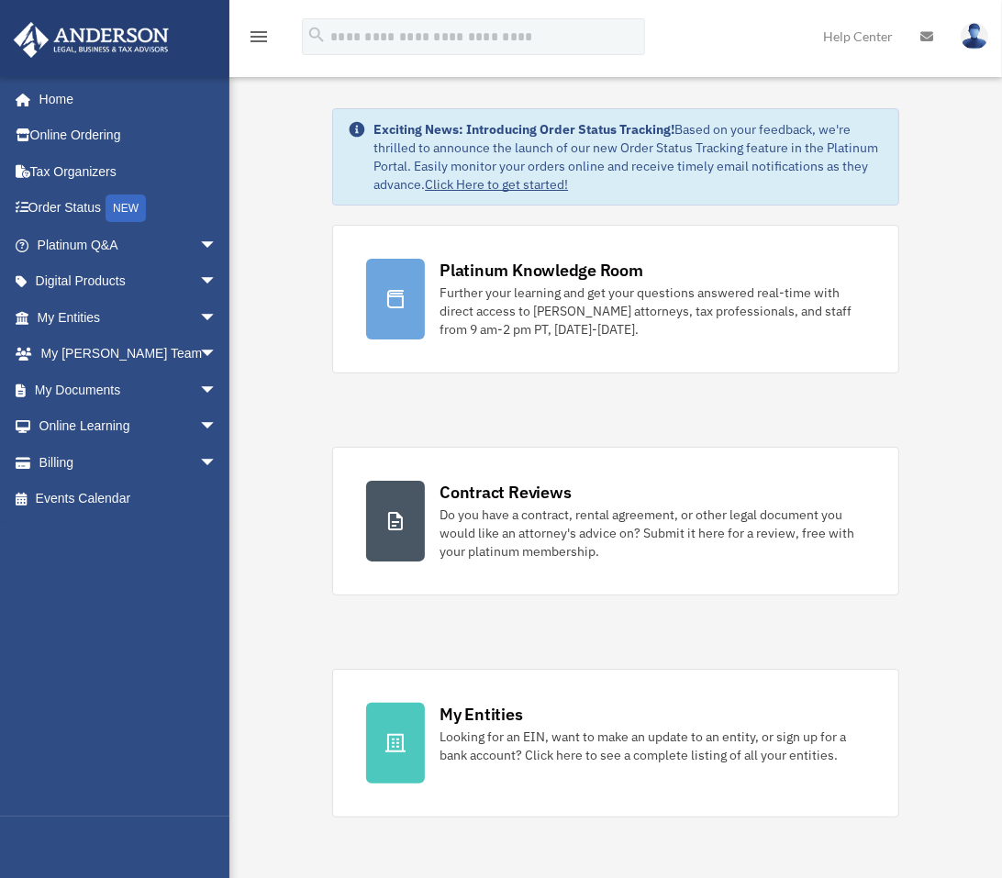
click at [525, 185] on link "Click Here to get started!" at bounding box center [496, 184] width 143 height 17
click at [199, 381] on span "arrow_drop_down" at bounding box center [217, 390] width 37 height 38
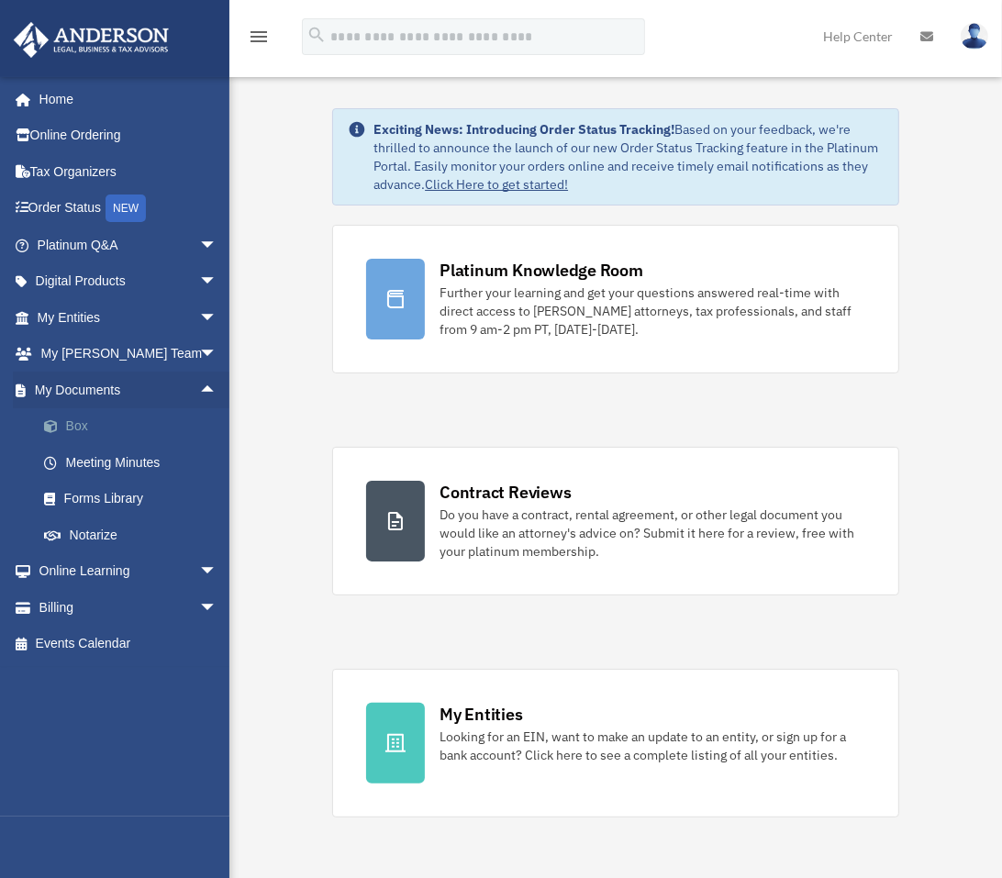
click at [114, 423] on link "Box" at bounding box center [135, 426] width 219 height 37
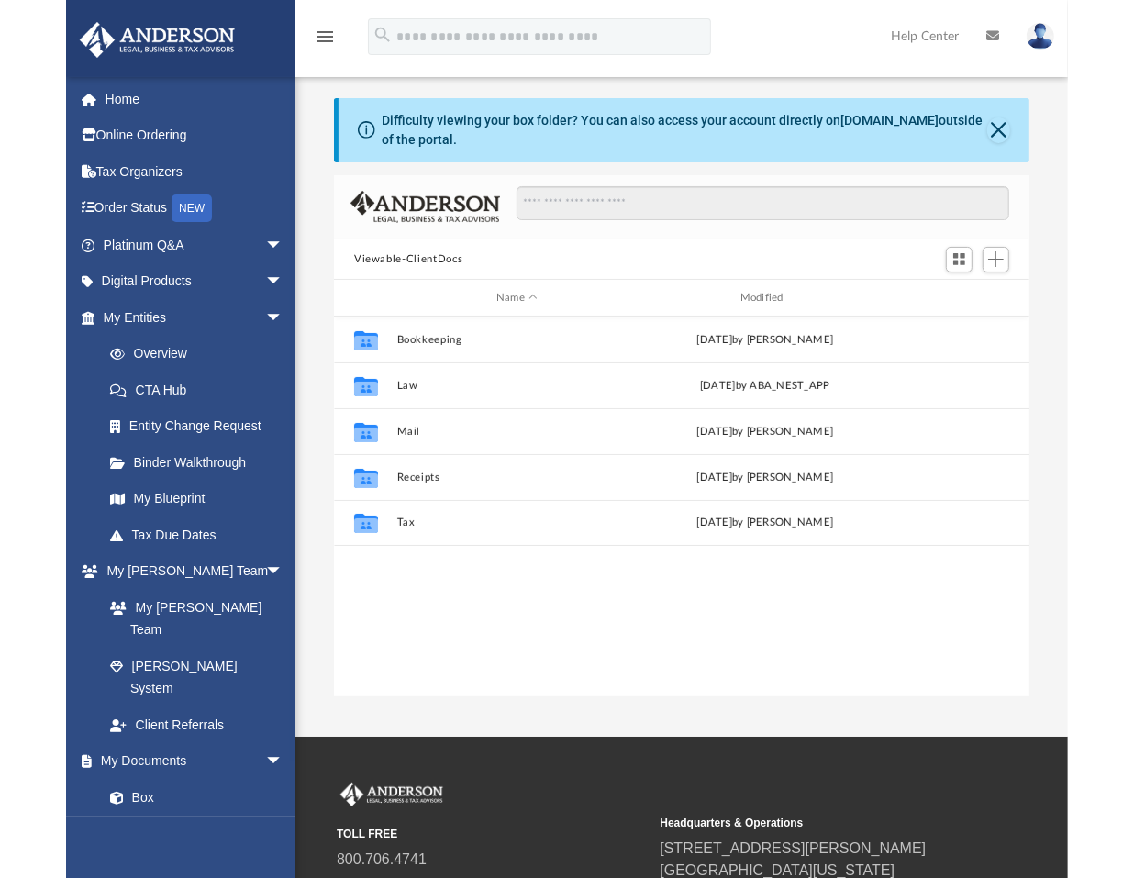
scroll to position [400, 680]
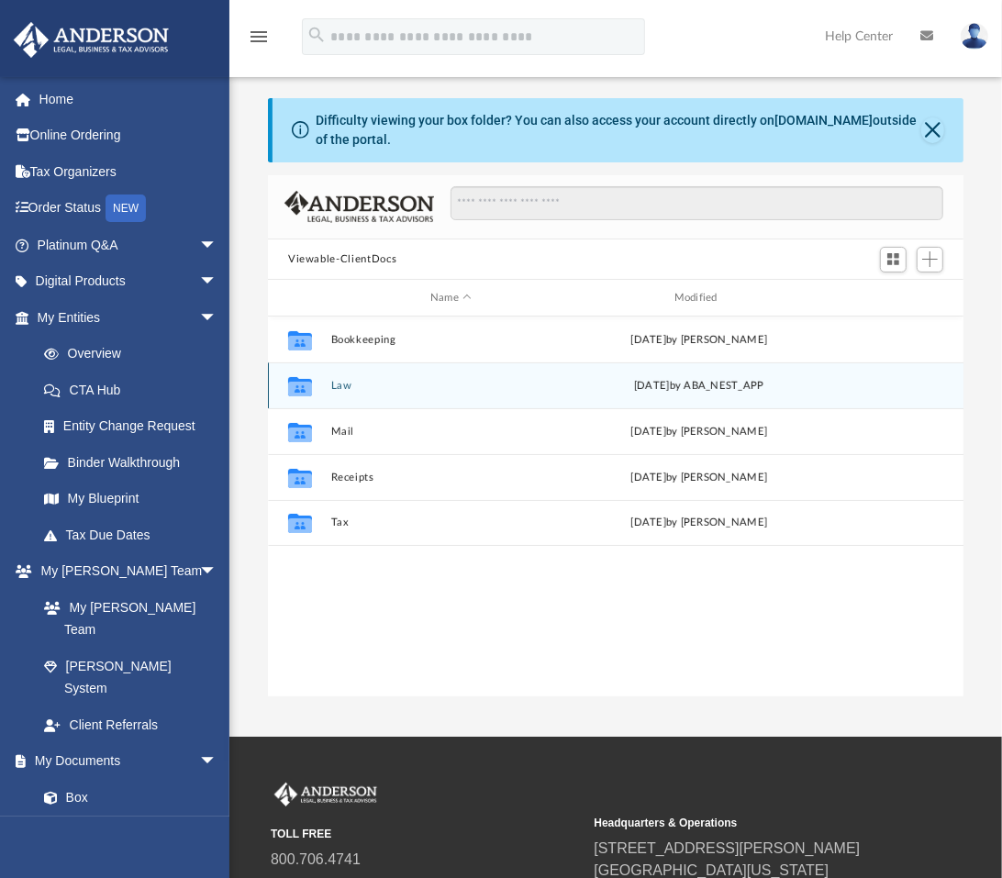
click at [337, 379] on div "Collaborated Folder Law Thu Aug 7 2025 by ABA_NEST_APP" at bounding box center [615, 385] width 695 height 46
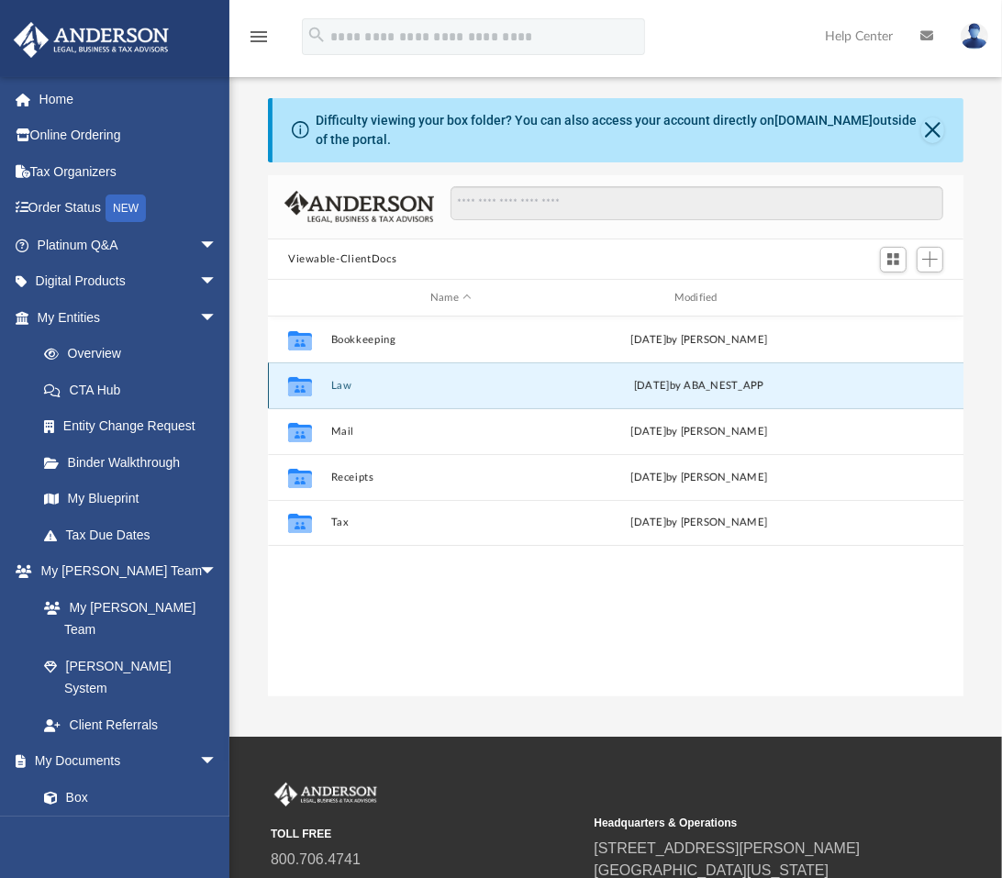
click at [338, 383] on button "Law" at bounding box center [451, 386] width 240 height 12
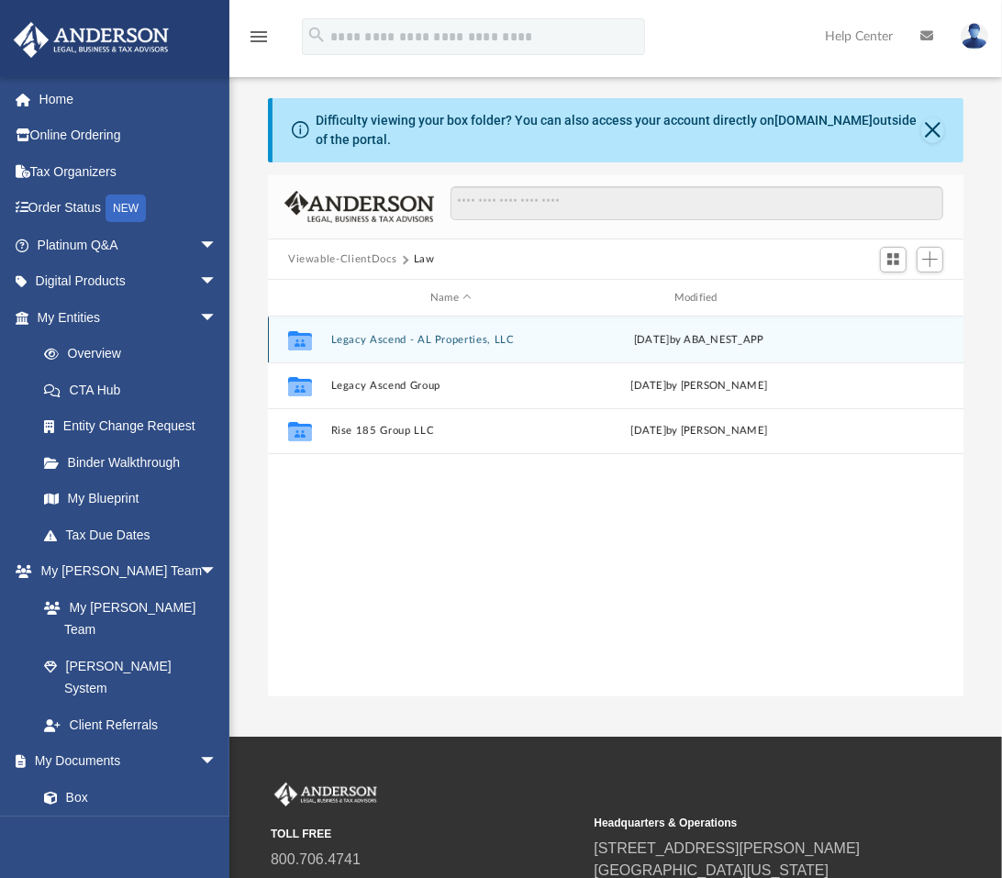
click at [354, 337] on button "Legacy Ascend - AL Properties, LLC" at bounding box center [451, 340] width 240 height 12
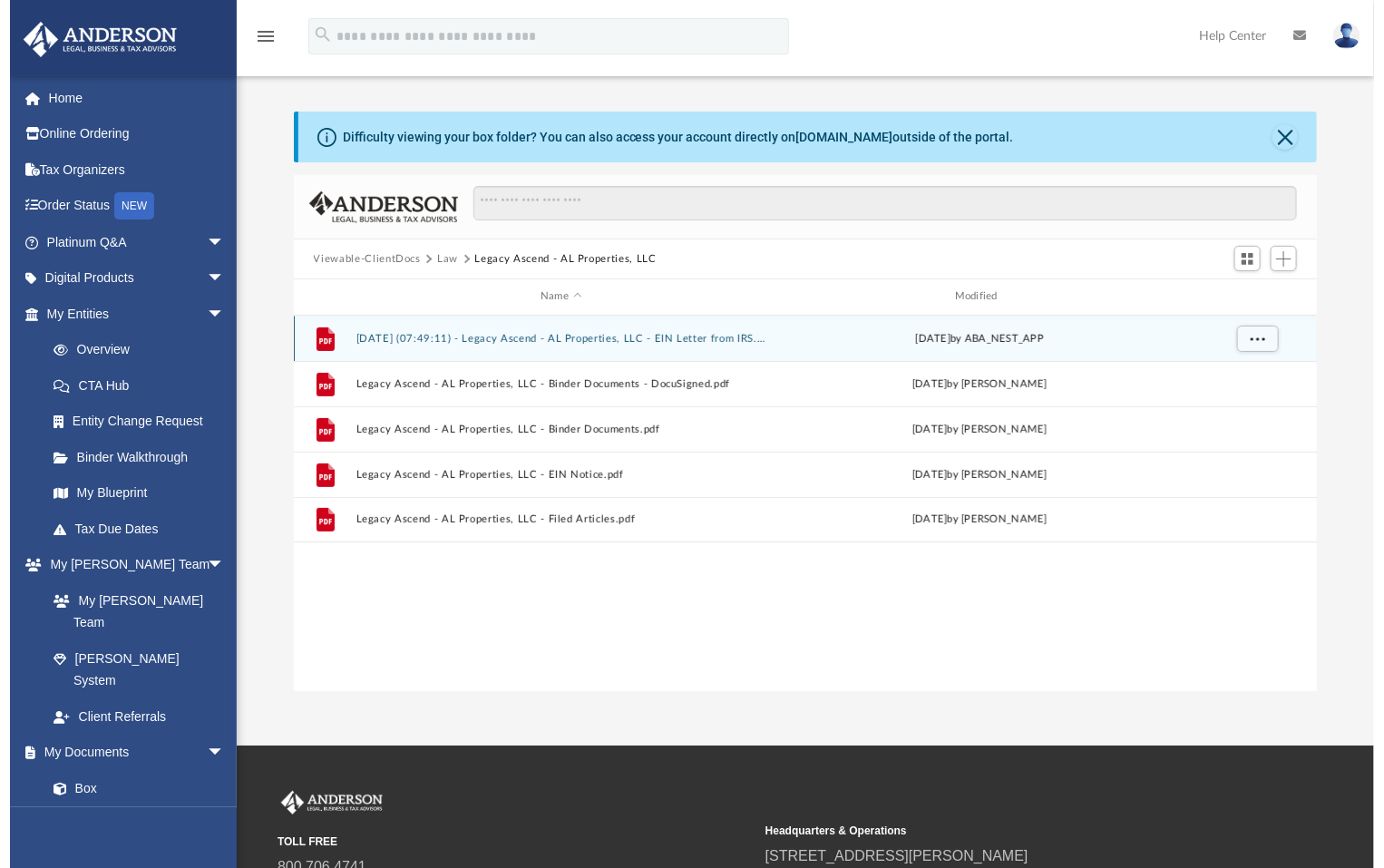
scroll to position [395, 1026]
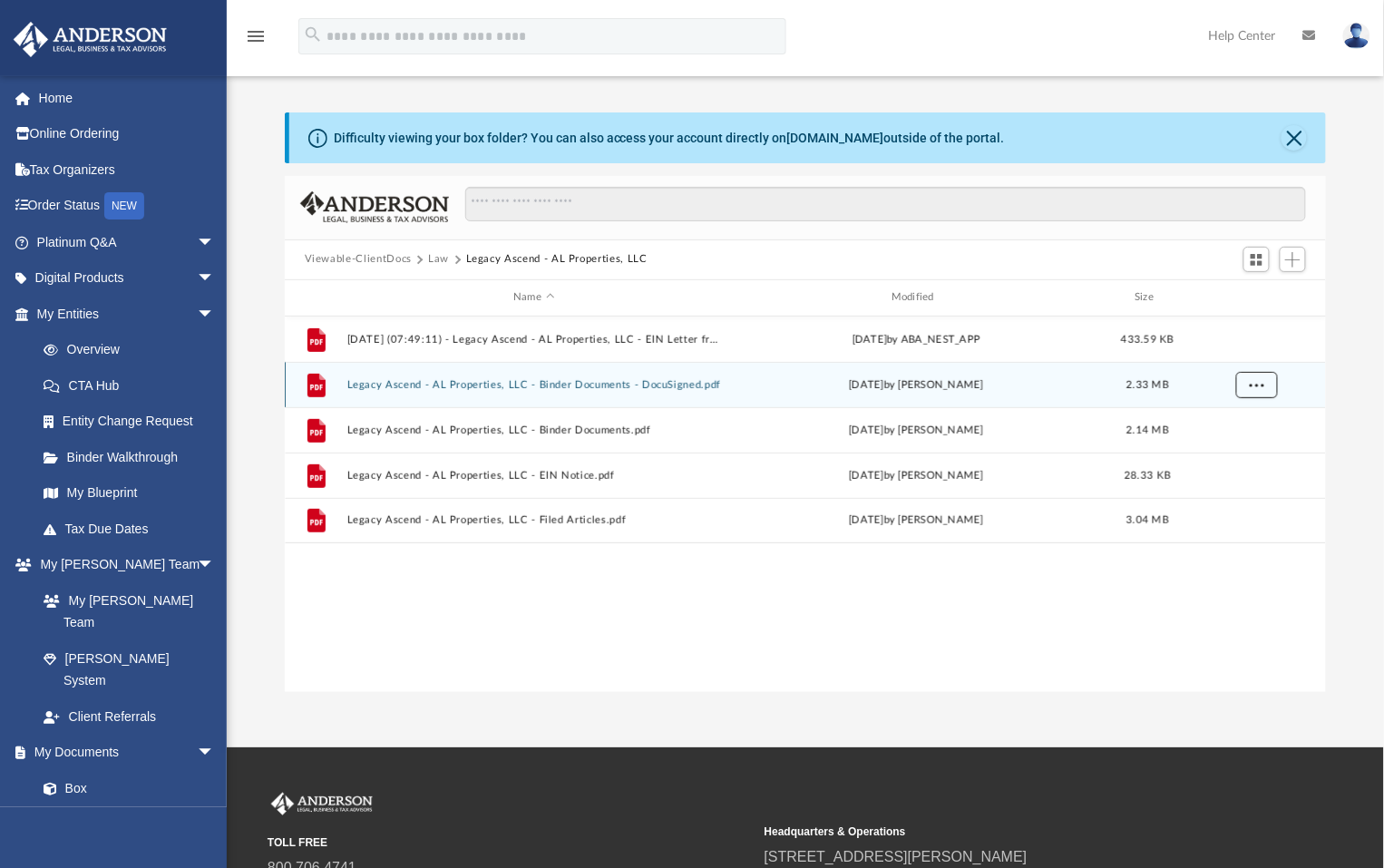
click at [1003, 387] on button "More options" at bounding box center [1255, 385] width 42 height 28
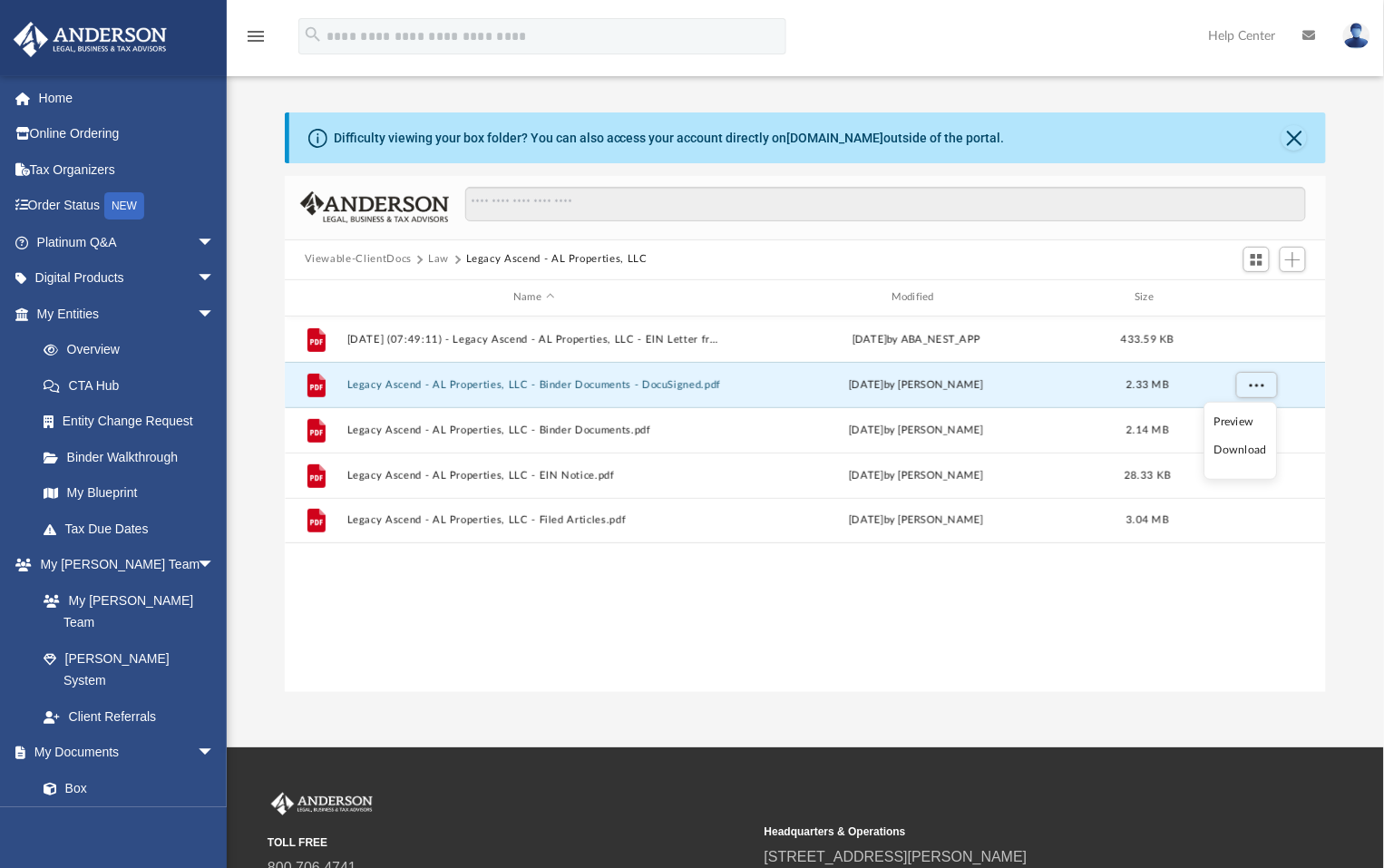
click at [1003, 452] on li "Download" at bounding box center [1240, 450] width 52 height 19
click at [883, 51] on div "menu search Site Menu add hmcpr@yahoo.com My Profile Reset Password Logout Help…" at bounding box center [692, 44] width 1356 height 61
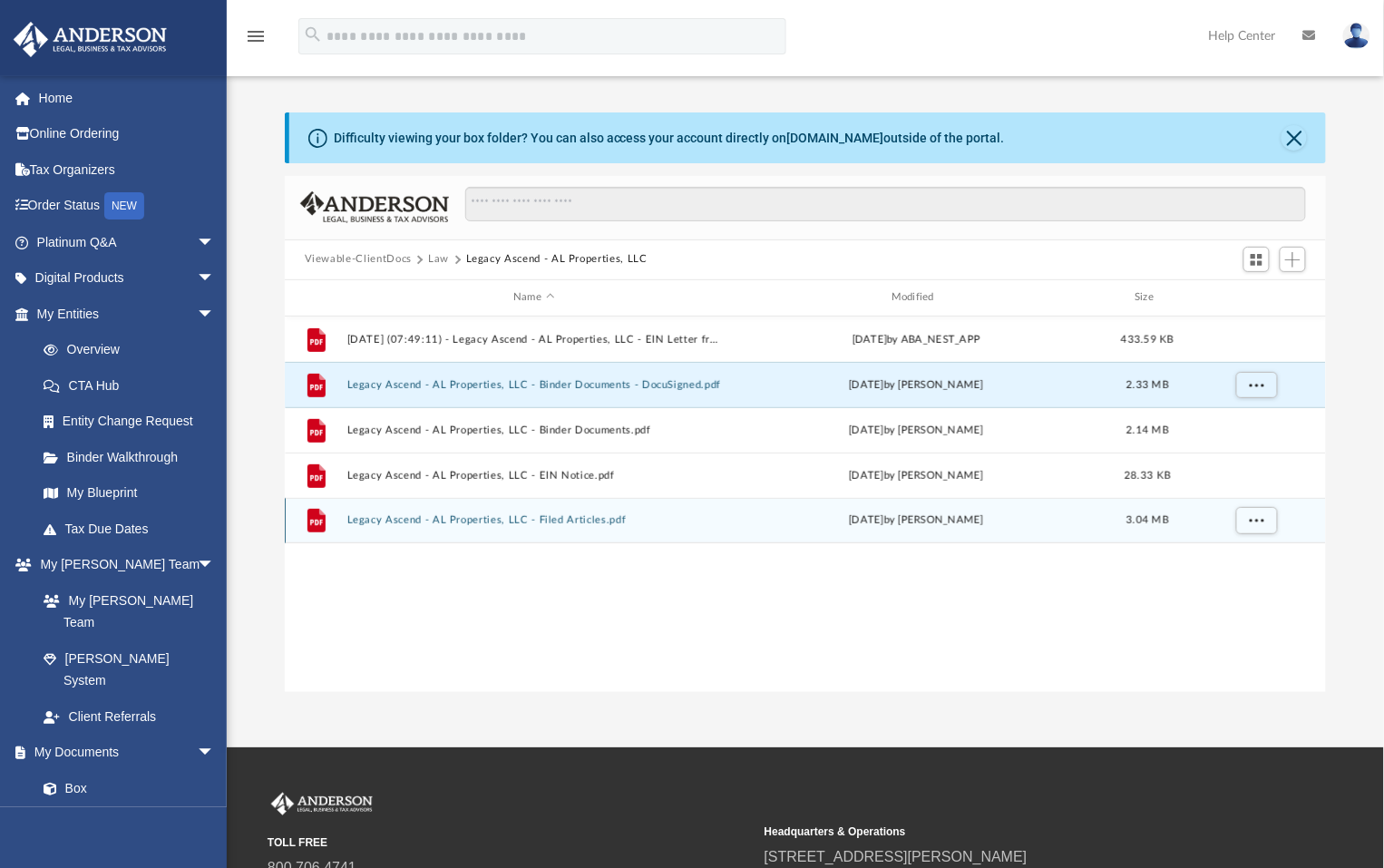
click at [571, 522] on button "Legacy Ascend - AL Properties, LLC - Filed Articles.pdf" at bounding box center [533, 520] width 375 height 12
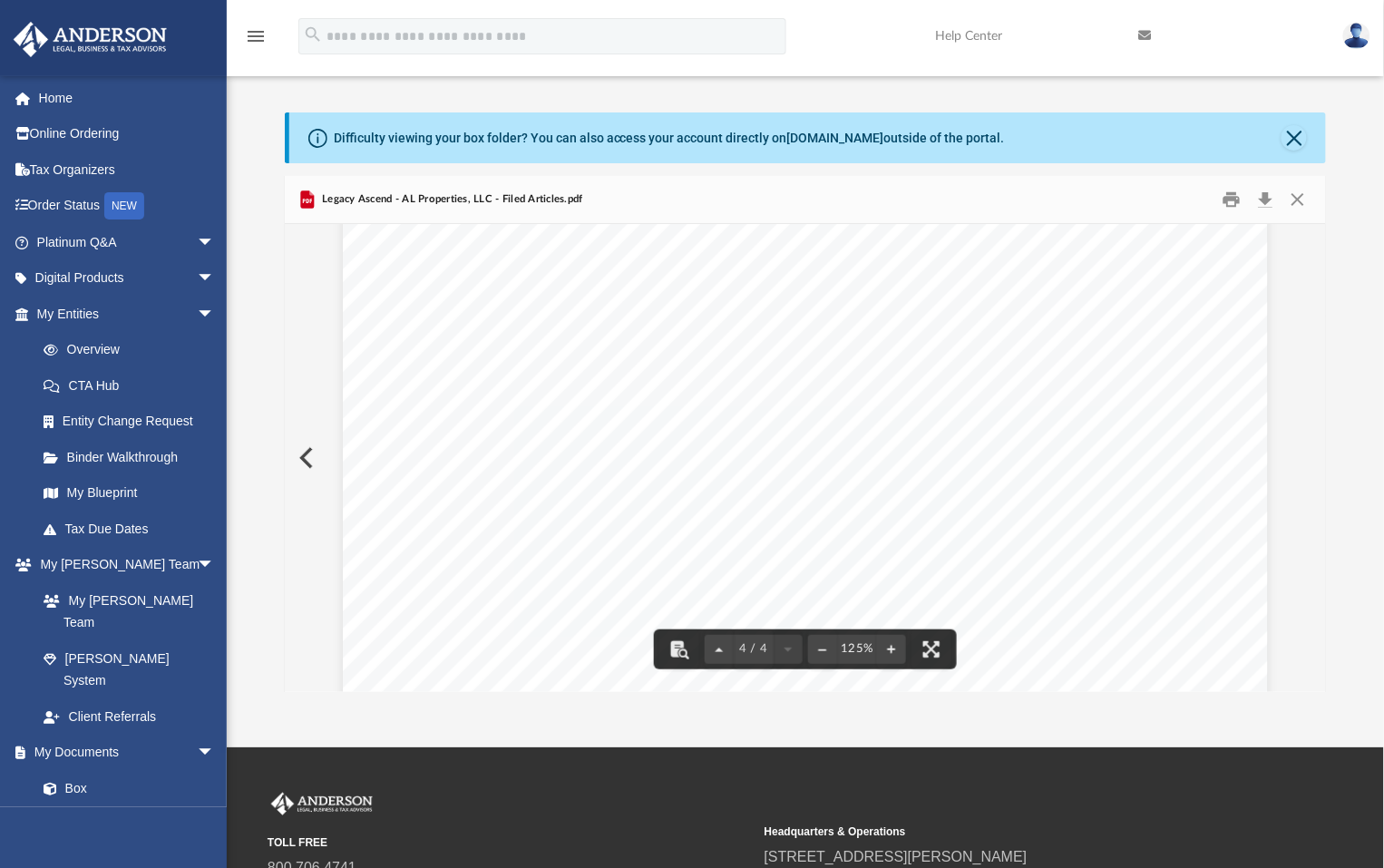
scroll to position [4226, 0]
click at [1003, 192] on button "Close" at bounding box center [1297, 199] width 33 height 28
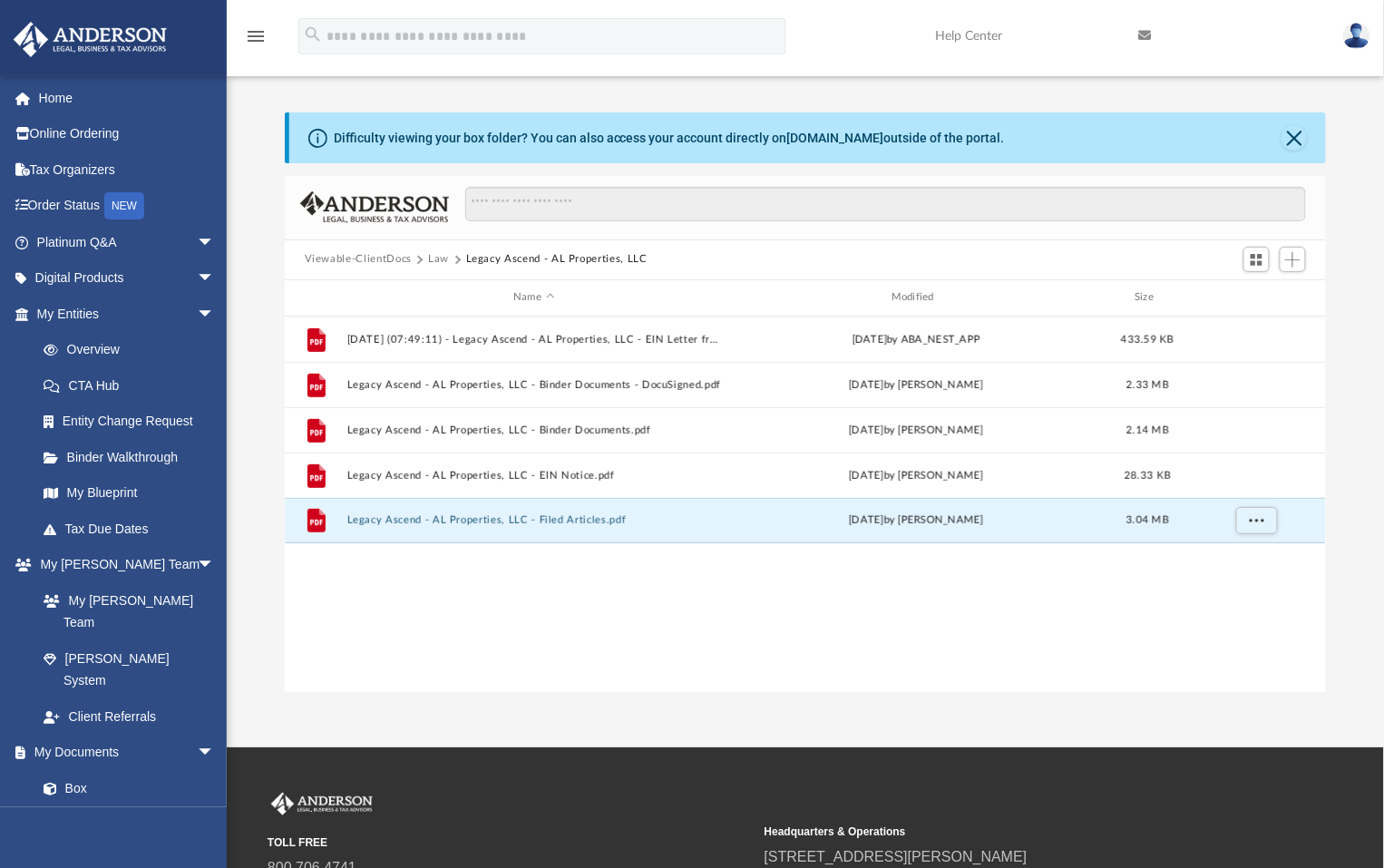
click at [682, 621] on div "File 2025.08.07 (07:49:11) - Legacy Ascend - AL Properties, LLC - EIN Letter fr…" at bounding box center [806, 504] width 1042 height 376
click at [435, 258] on button "Law" at bounding box center [438, 259] width 21 height 17
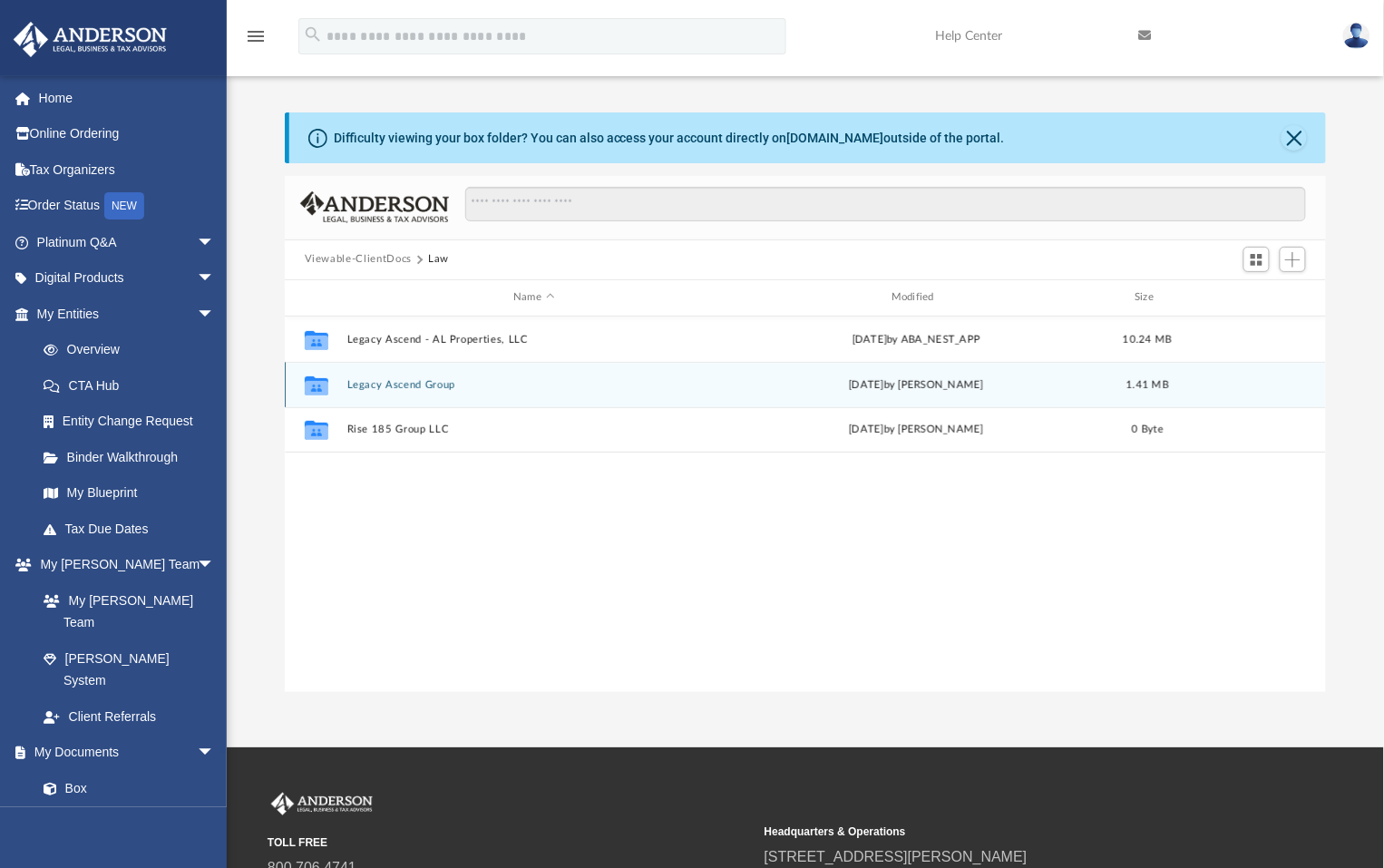
click at [404, 383] on button "Legacy Ascend Group" at bounding box center [533, 385] width 375 height 12
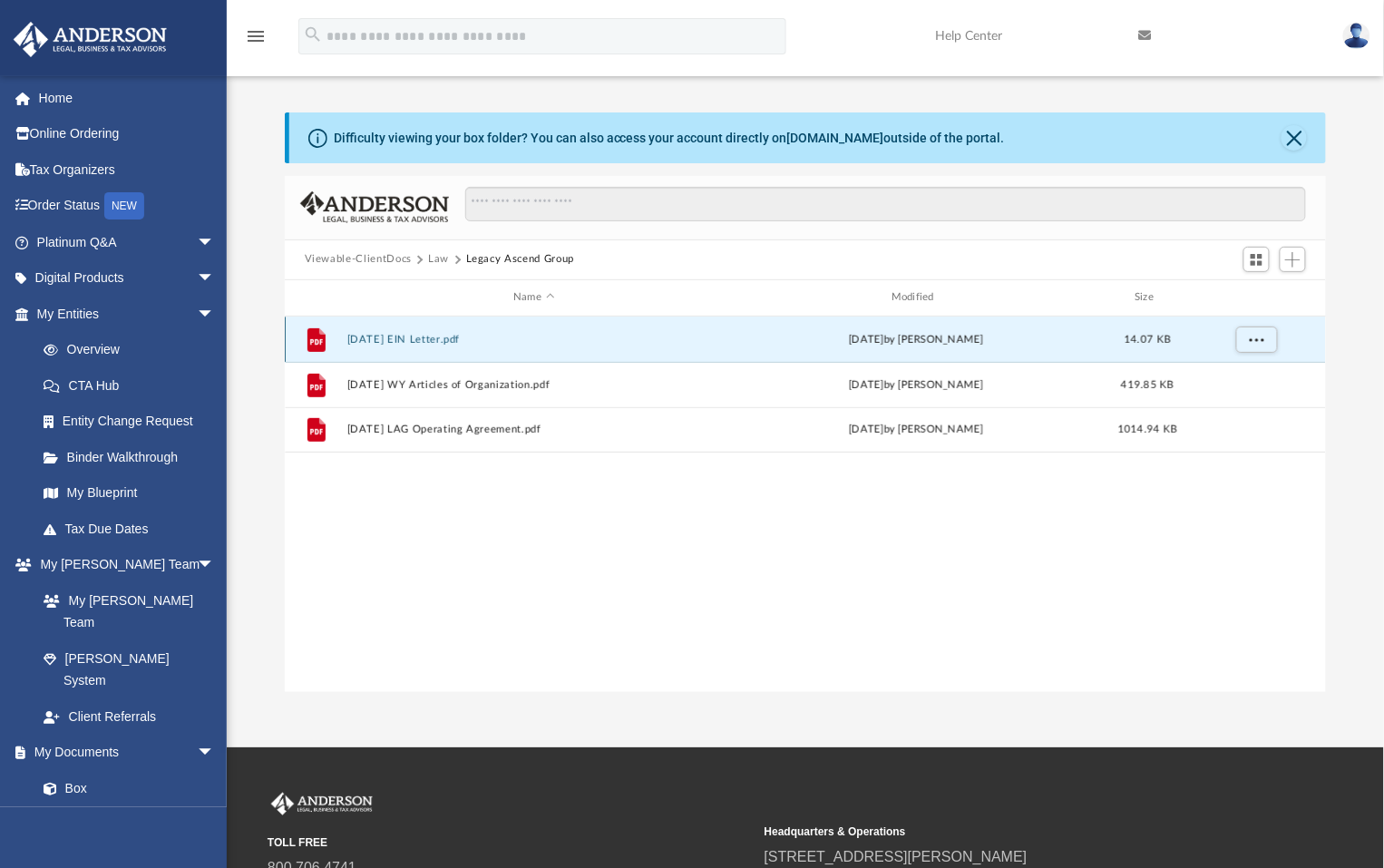
click at [450, 338] on button "2025-05-20 EIN Letter.pdf" at bounding box center [533, 339] width 375 height 12
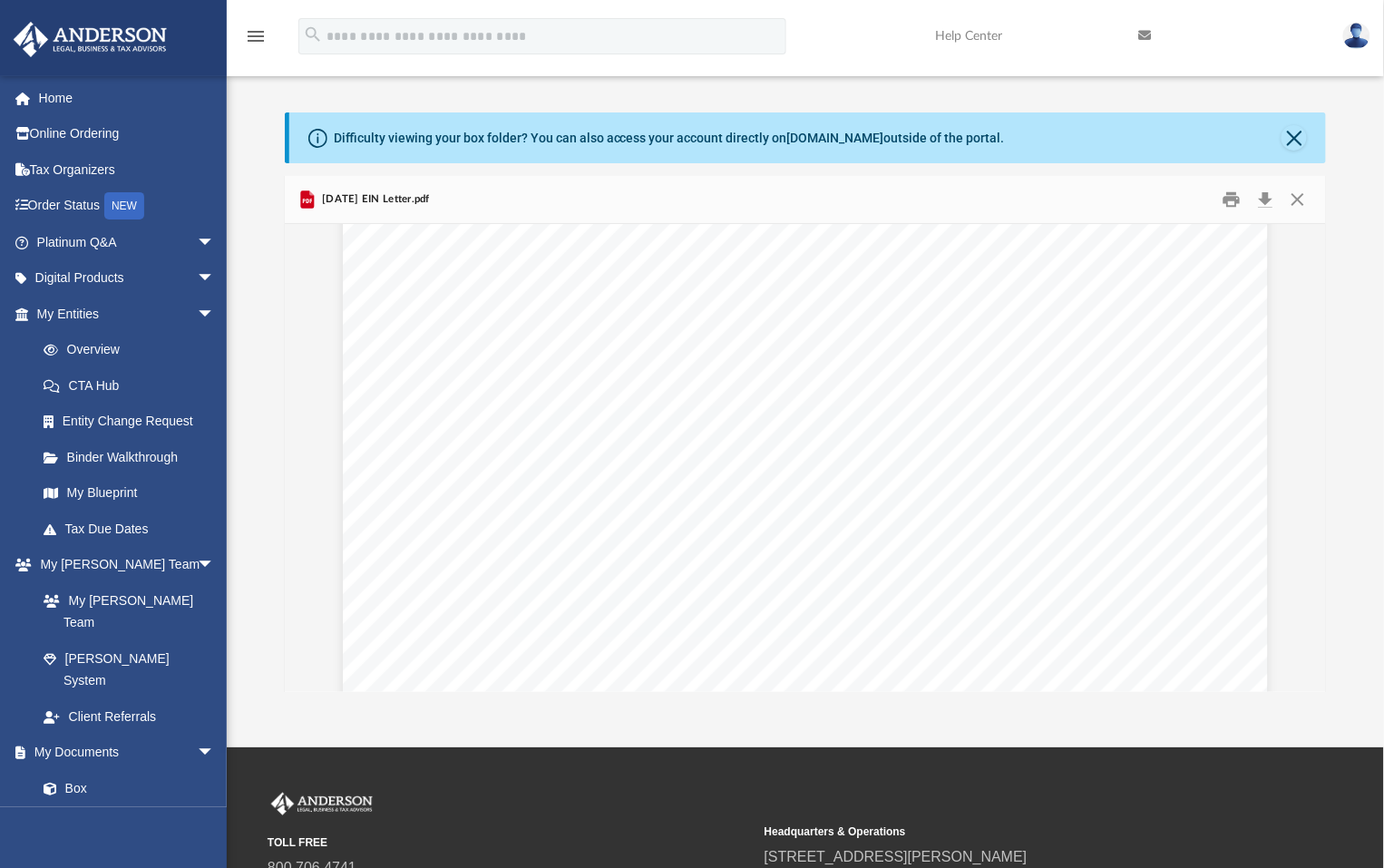
scroll to position [0, 0]
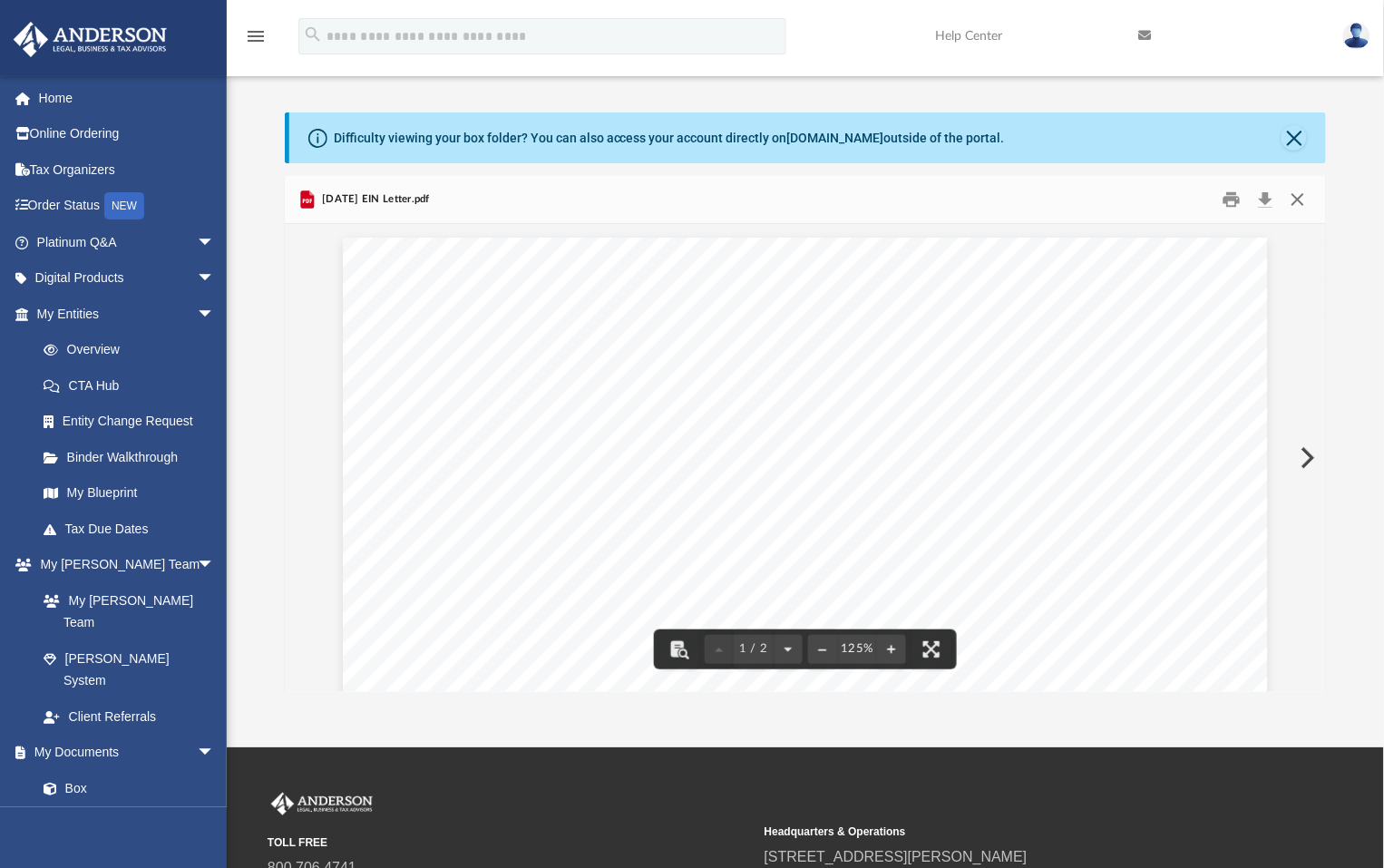
click at [1003, 196] on button "Close" at bounding box center [1297, 199] width 33 height 28
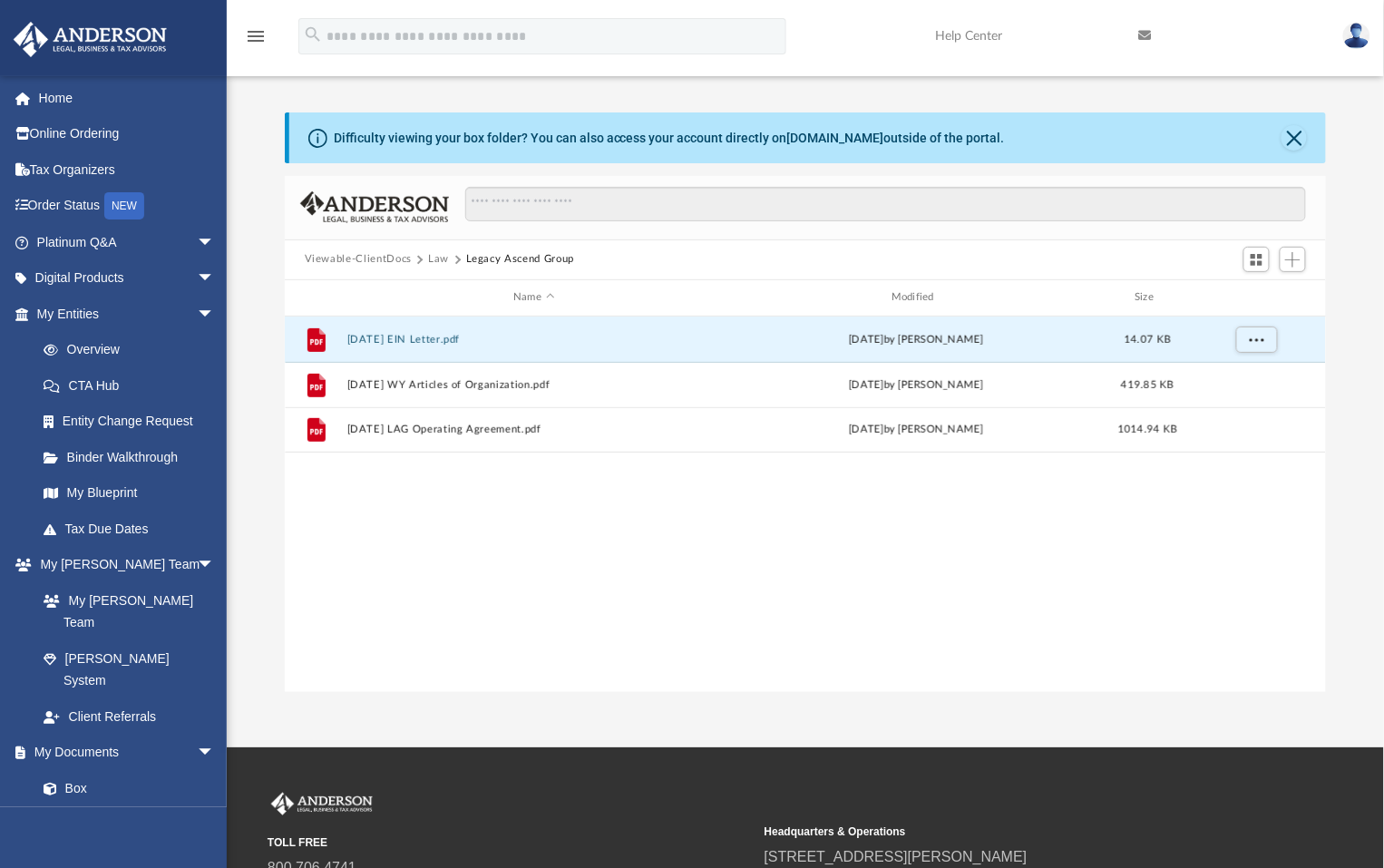
click at [1003, 186] on div "Difficulty viewing your box folder? You can also access your account directly o…" at bounding box center [805, 402] width 1157 height 579
click at [1003, 139] on button "Close" at bounding box center [1294, 138] width 26 height 26
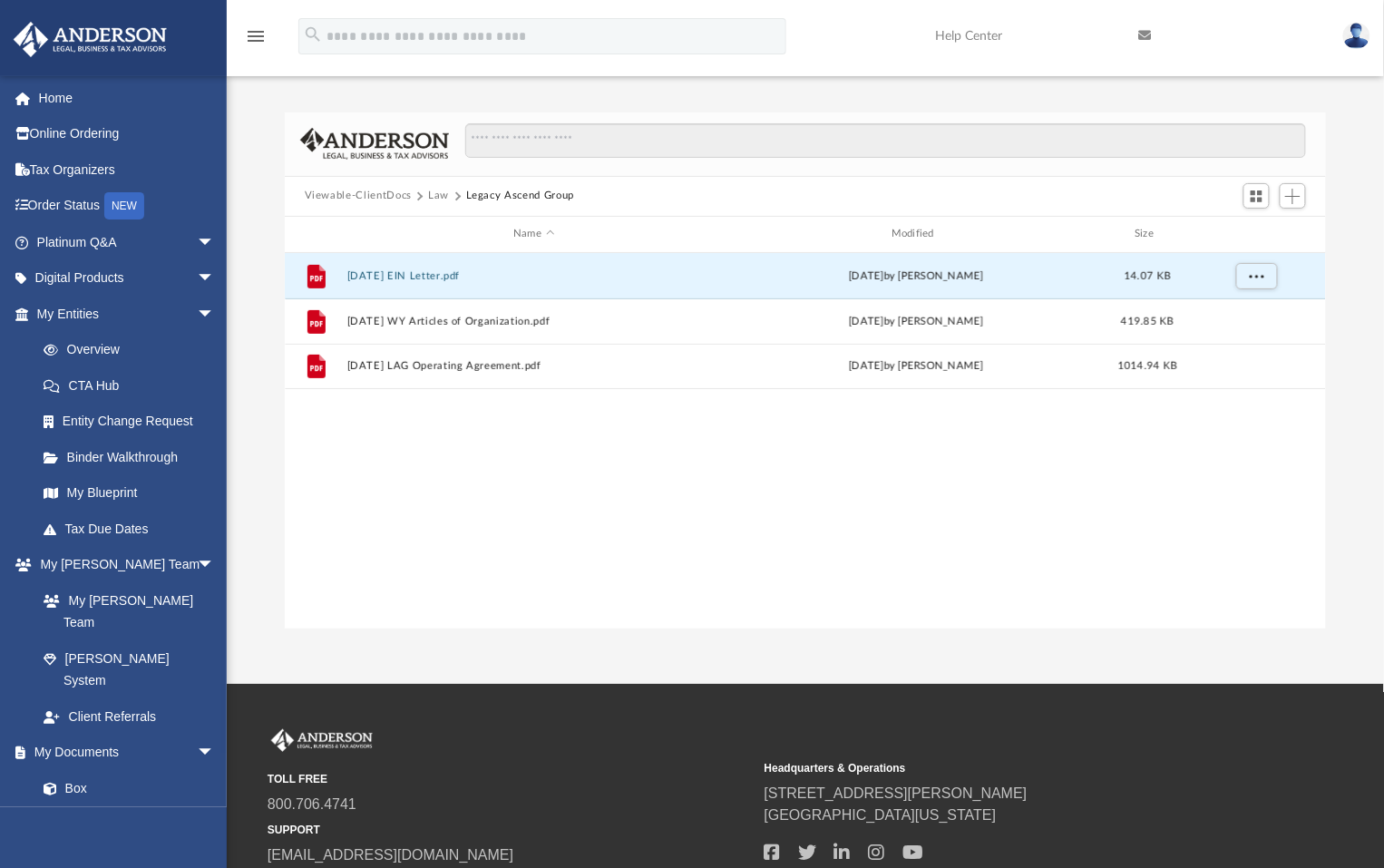
click at [1003, 146] on div "Difficulty viewing your box folder? You can also access your account directly o…" at bounding box center [805, 371] width 1157 height 516
click at [92, 345] on link "Overview" at bounding box center [133, 350] width 216 height 37
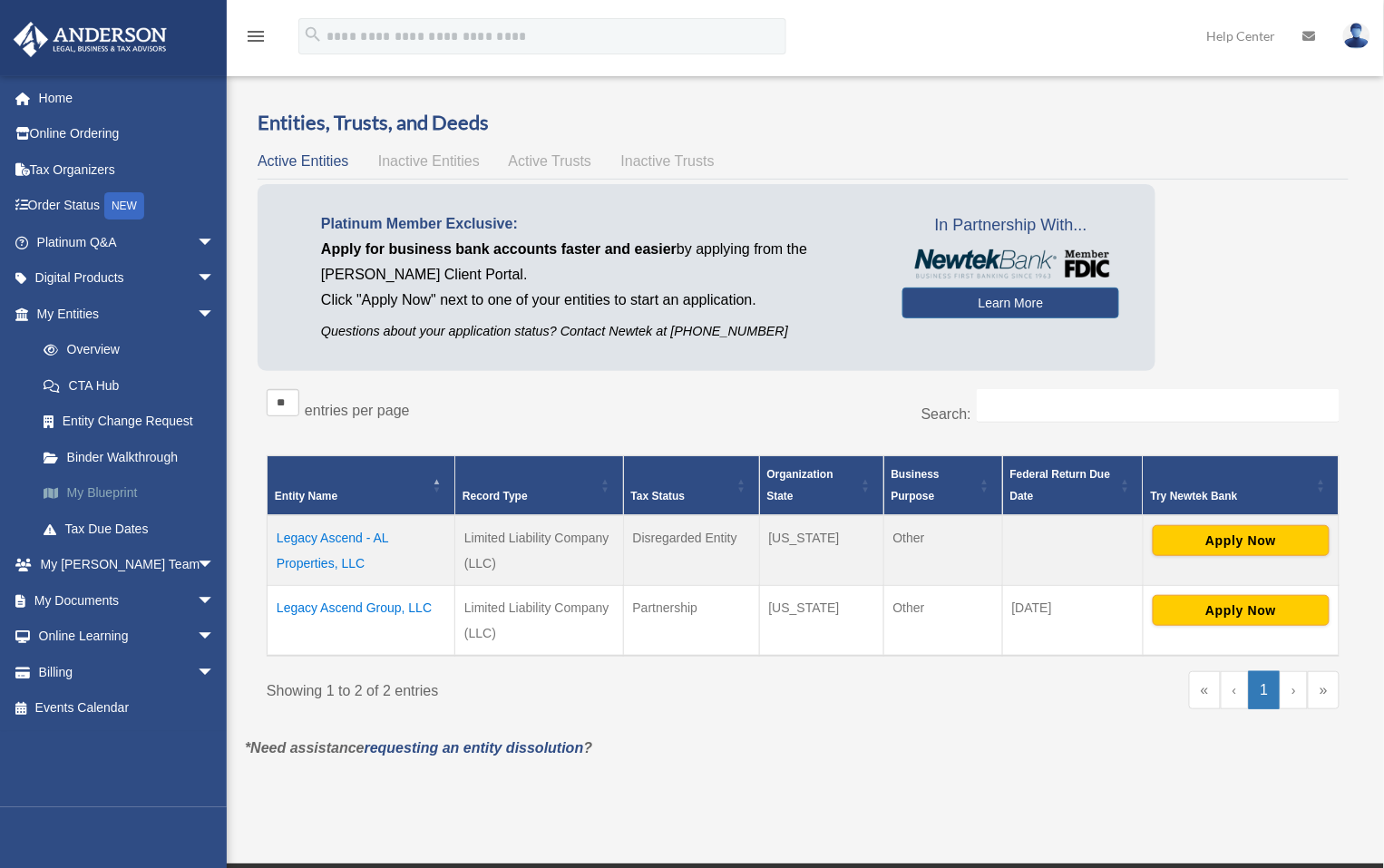
click at [97, 489] on link "My Blueprint" at bounding box center [133, 493] width 216 height 37
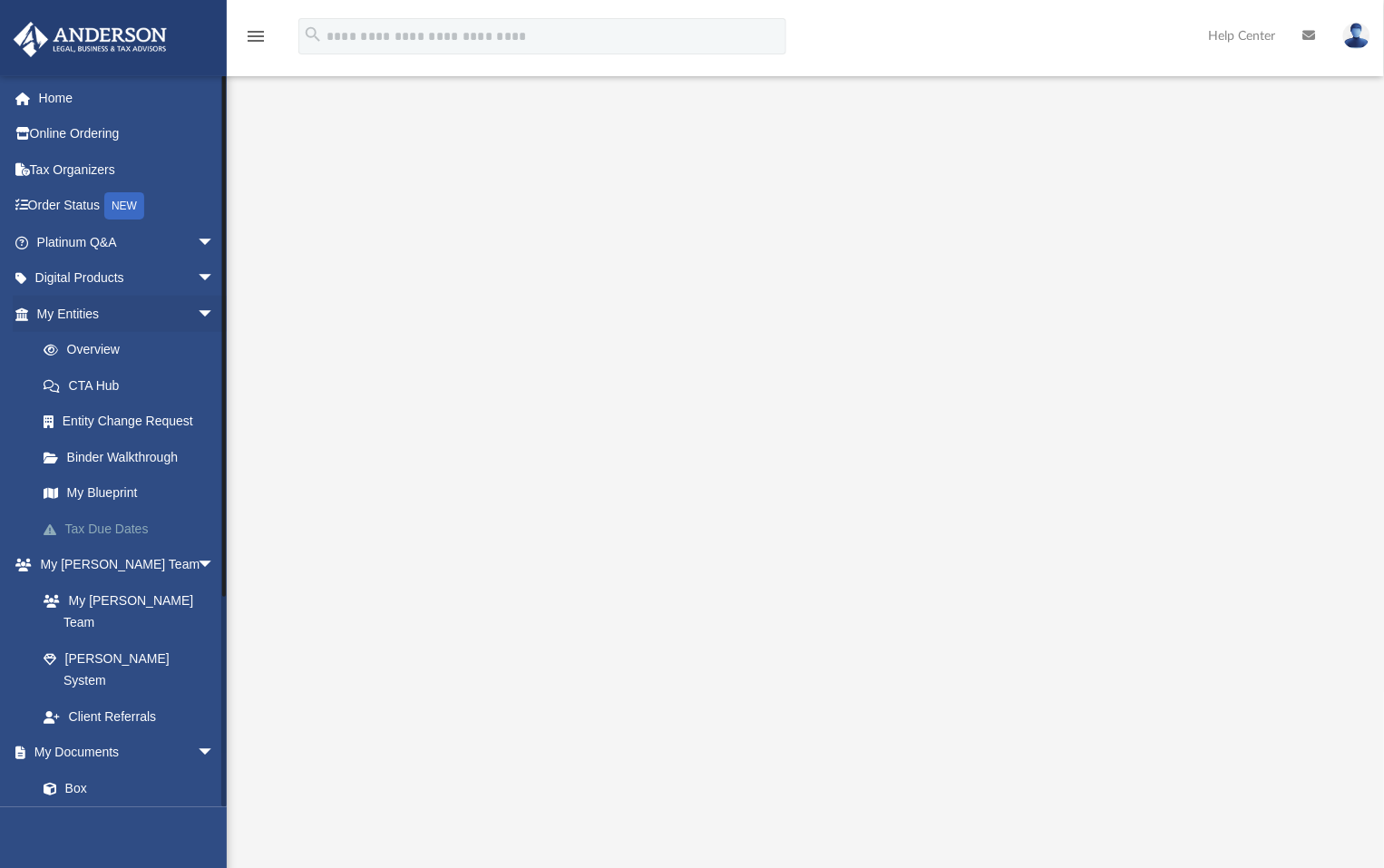
click at [82, 531] on link "Tax Due Dates" at bounding box center [133, 528] width 216 height 37
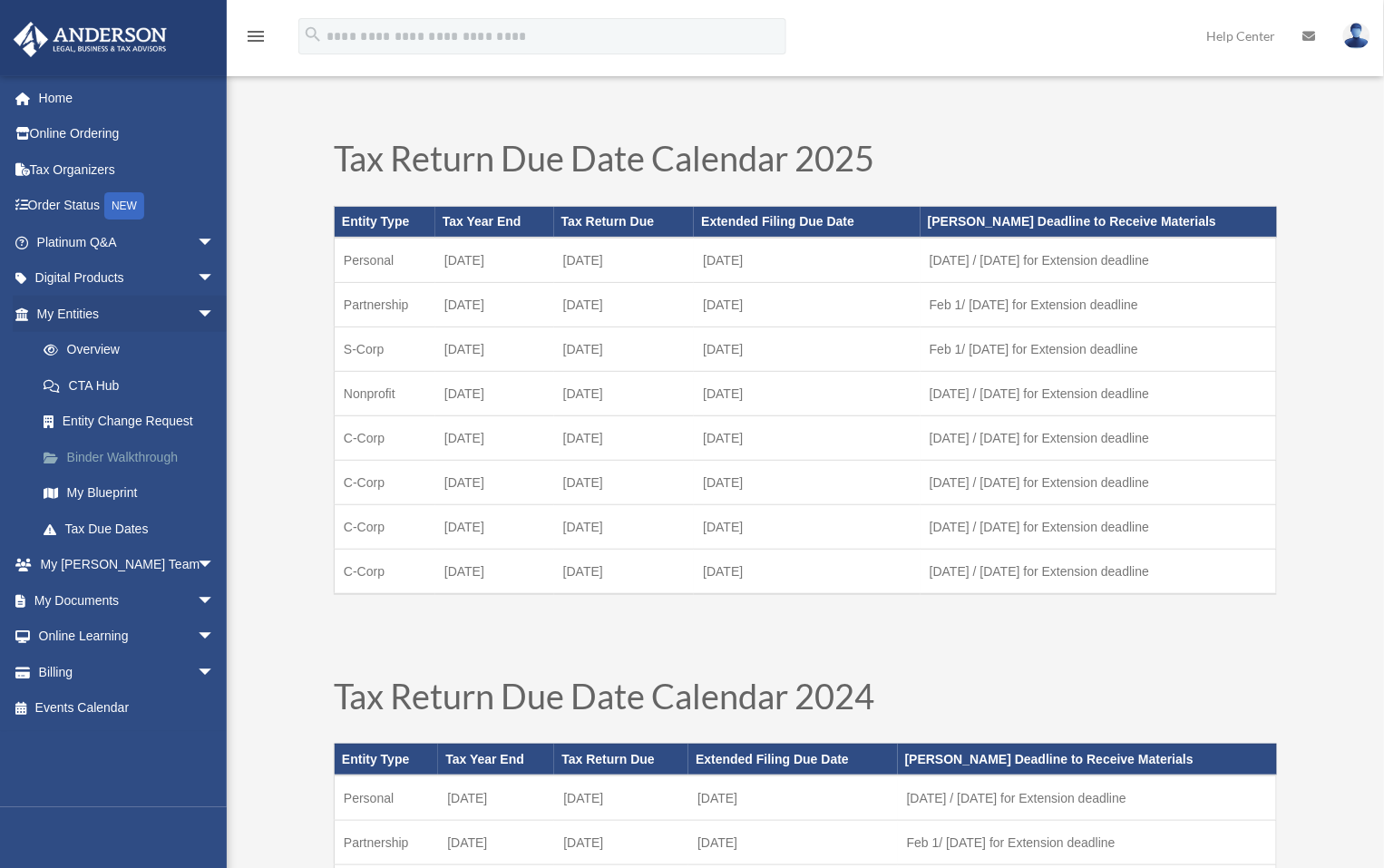
click at [130, 461] on link "Binder Walkthrough" at bounding box center [133, 457] width 216 height 37
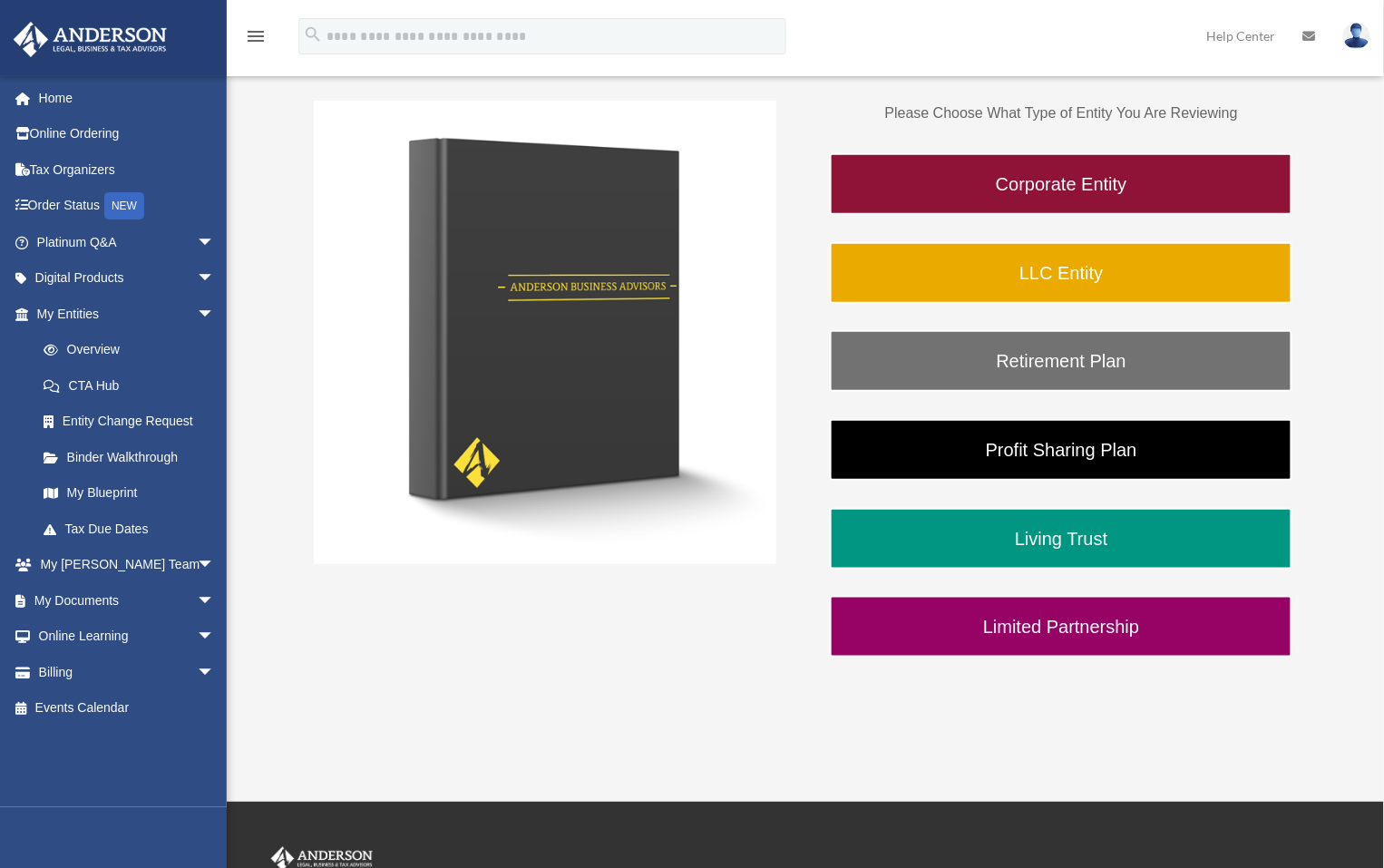
scroll to position [302, 0]
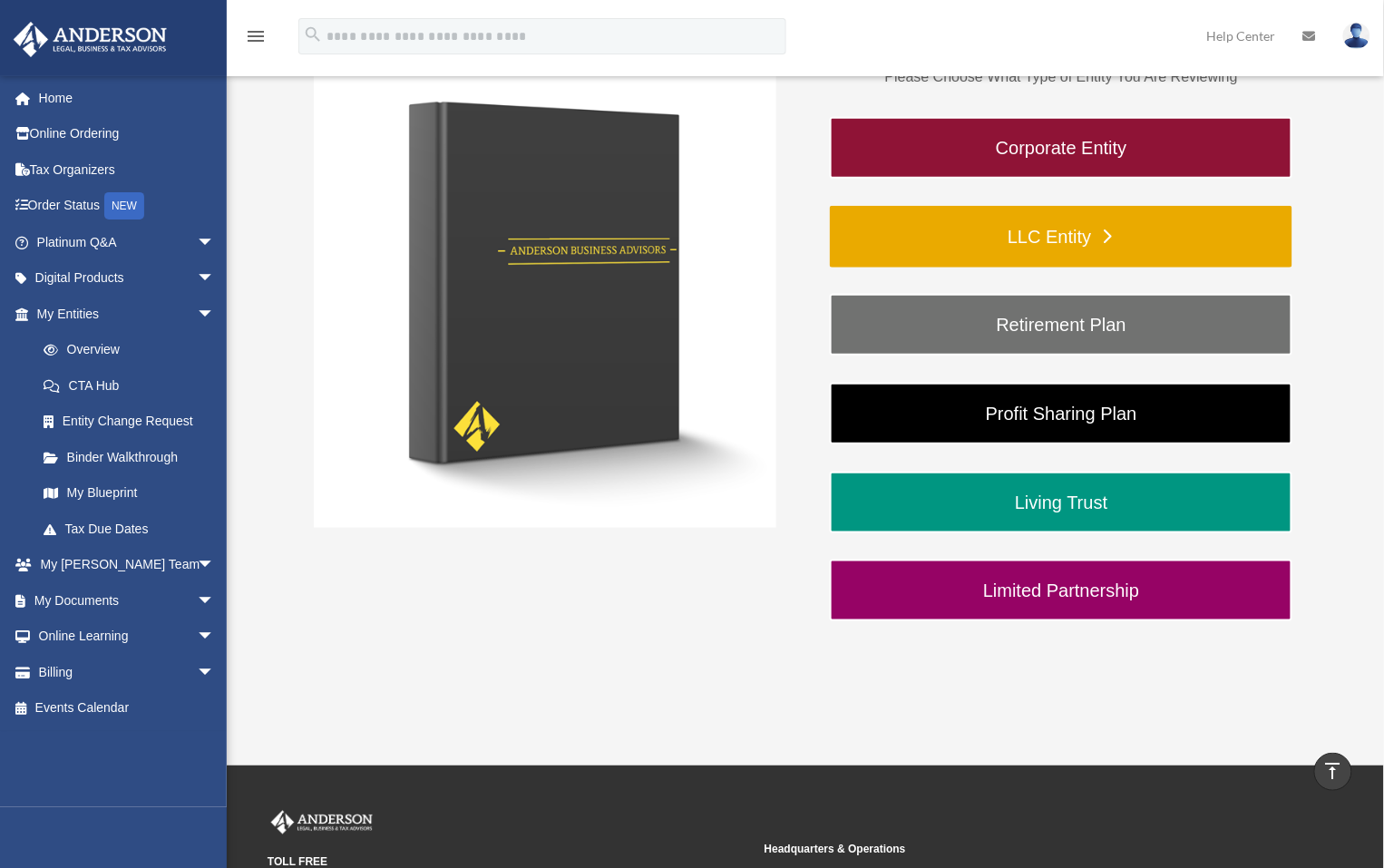
click at [880, 246] on link "LLC Entity" at bounding box center [1061, 236] width 463 height 61
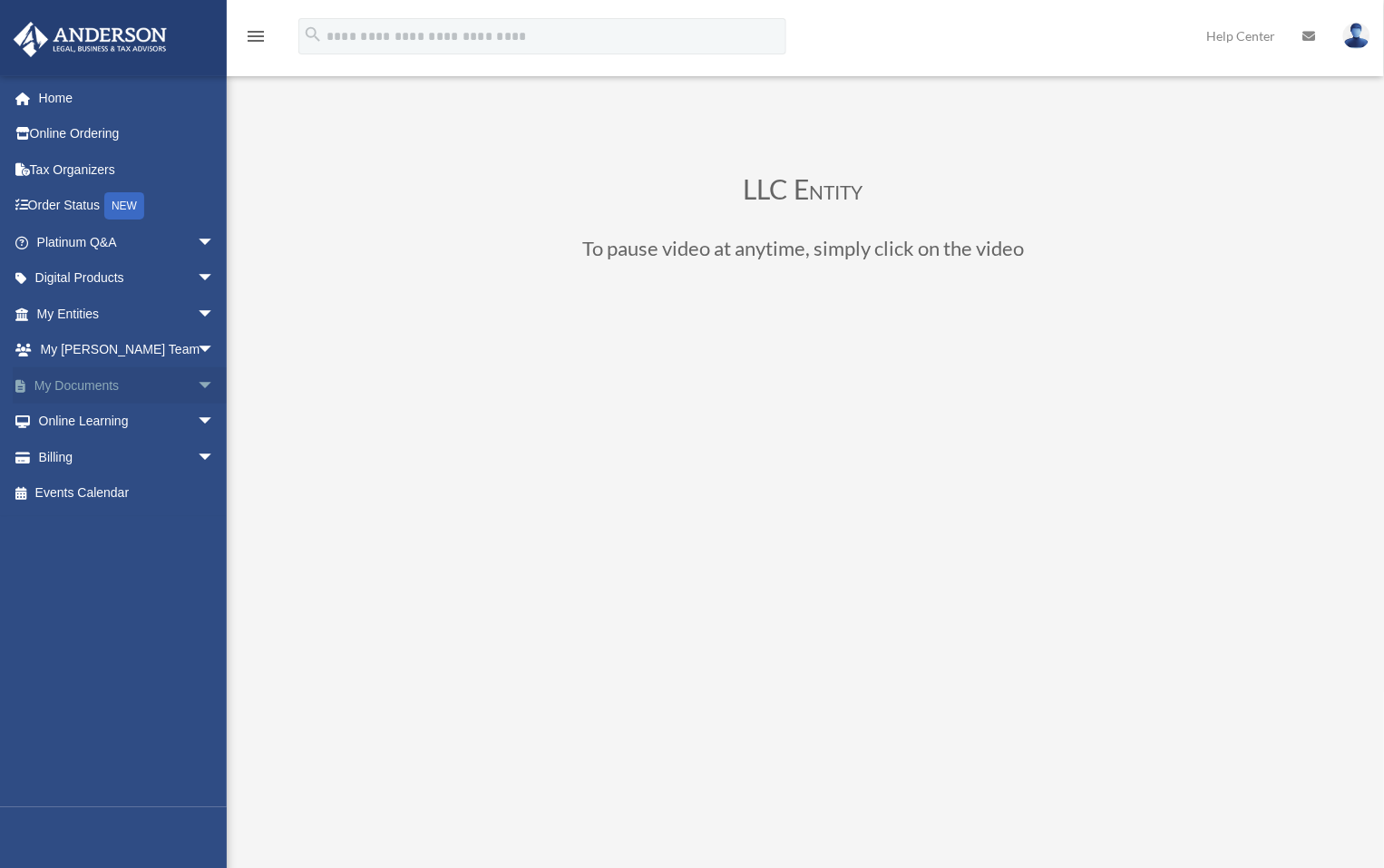
click at [197, 382] on span "arrow_drop_down" at bounding box center [215, 386] width 37 height 38
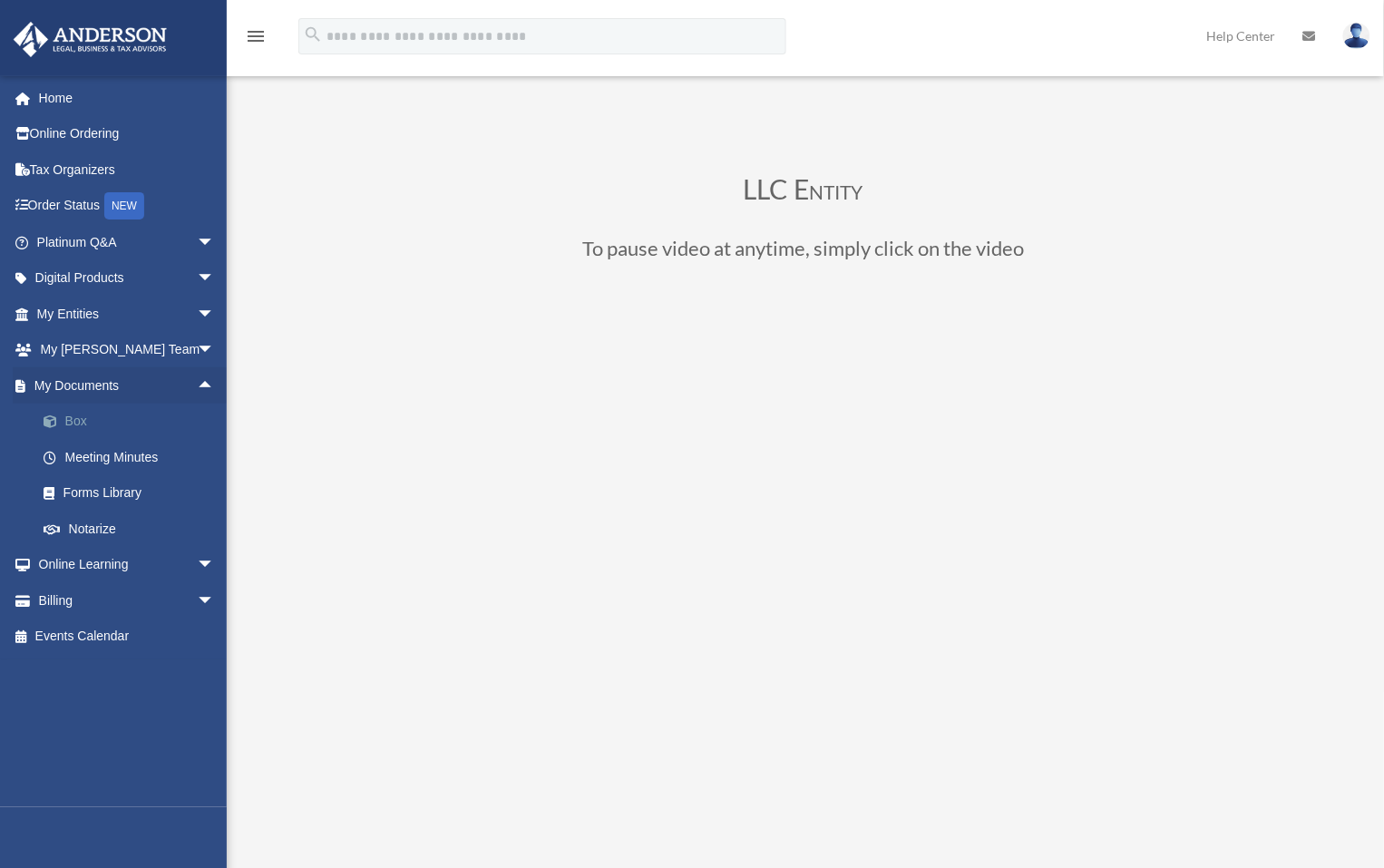
click at [127, 422] on link "Box" at bounding box center [133, 421] width 216 height 37
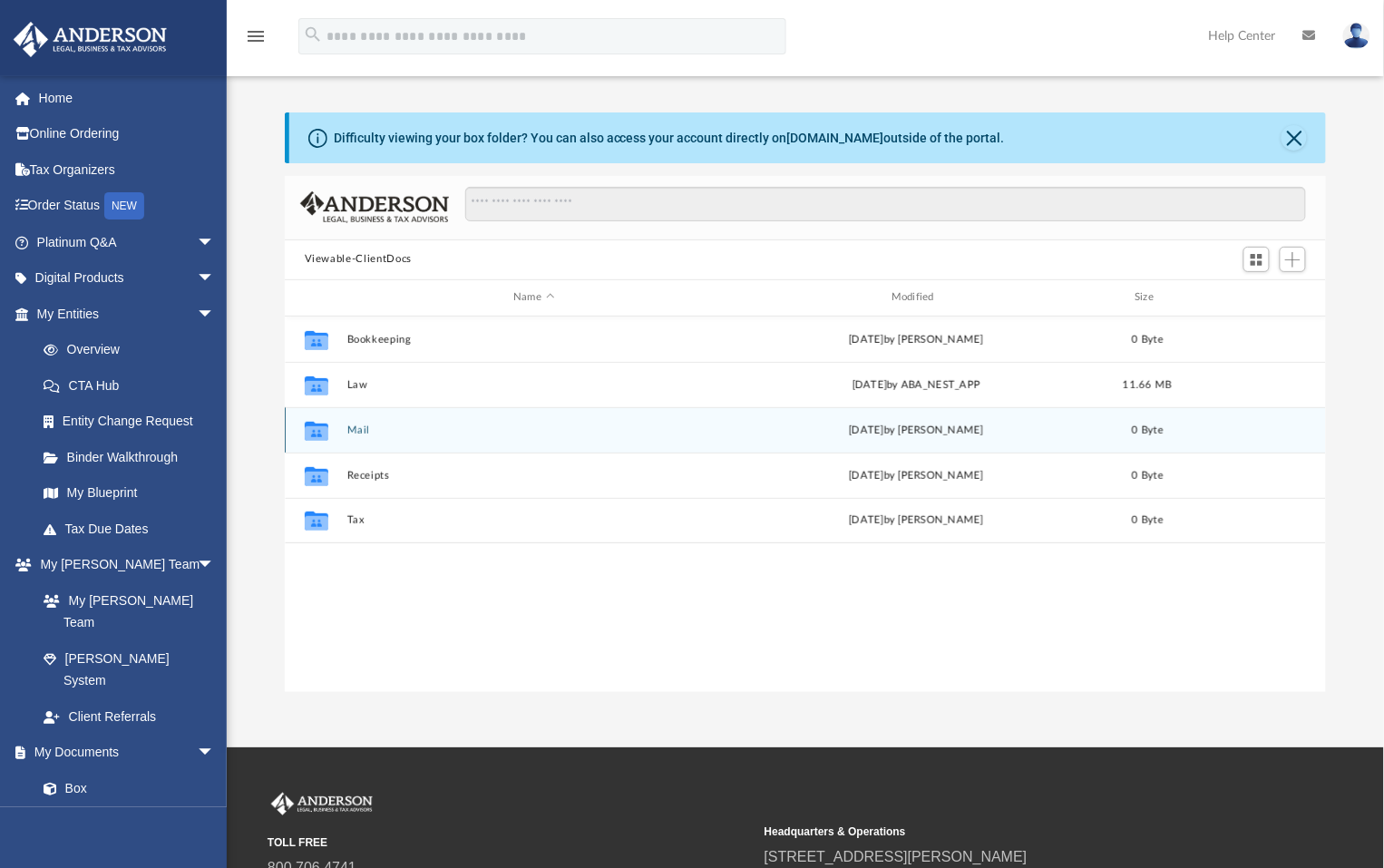
scroll to position [395, 1026]
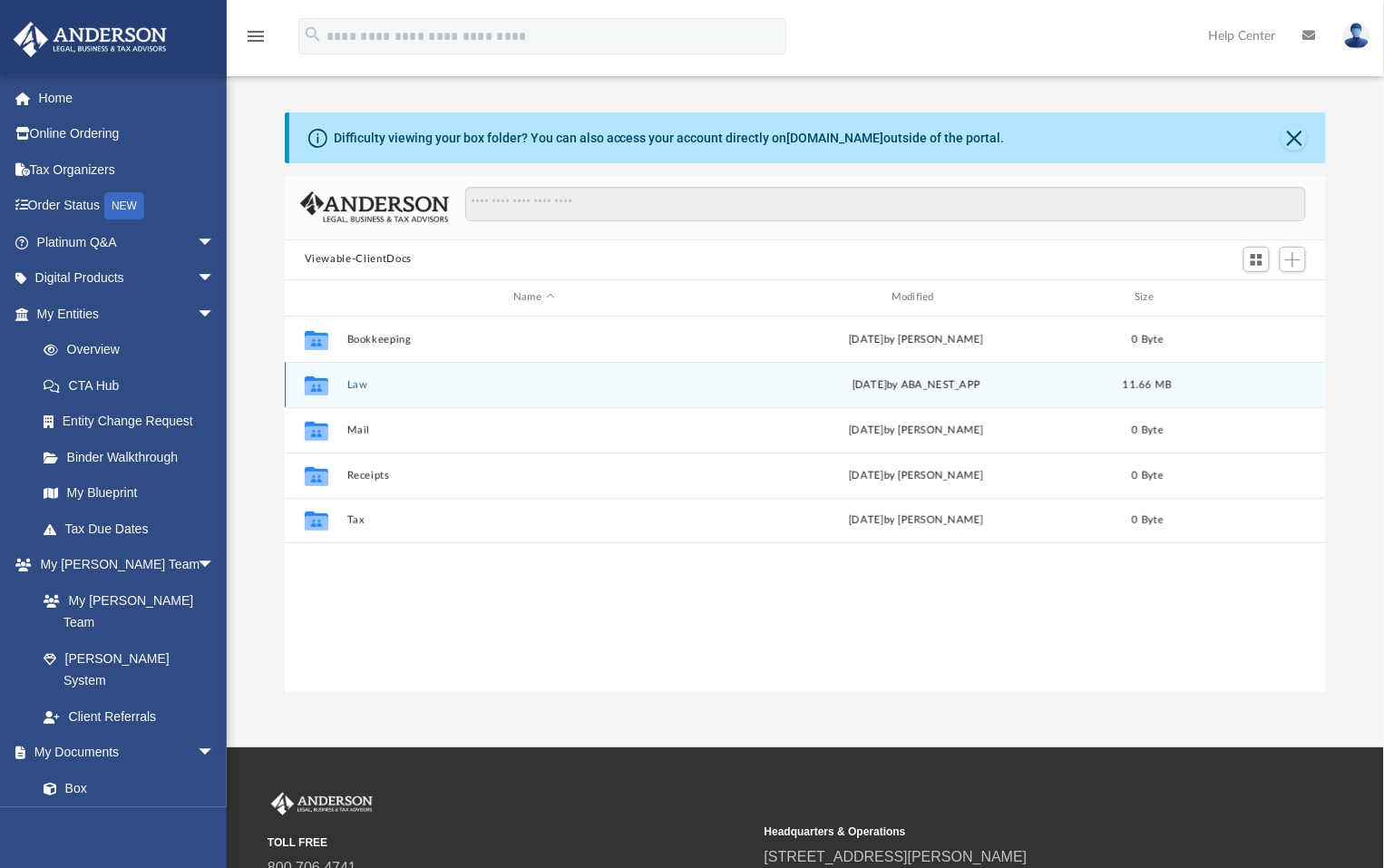
click at [359, 381] on button "Law" at bounding box center [533, 385] width 375 height 12
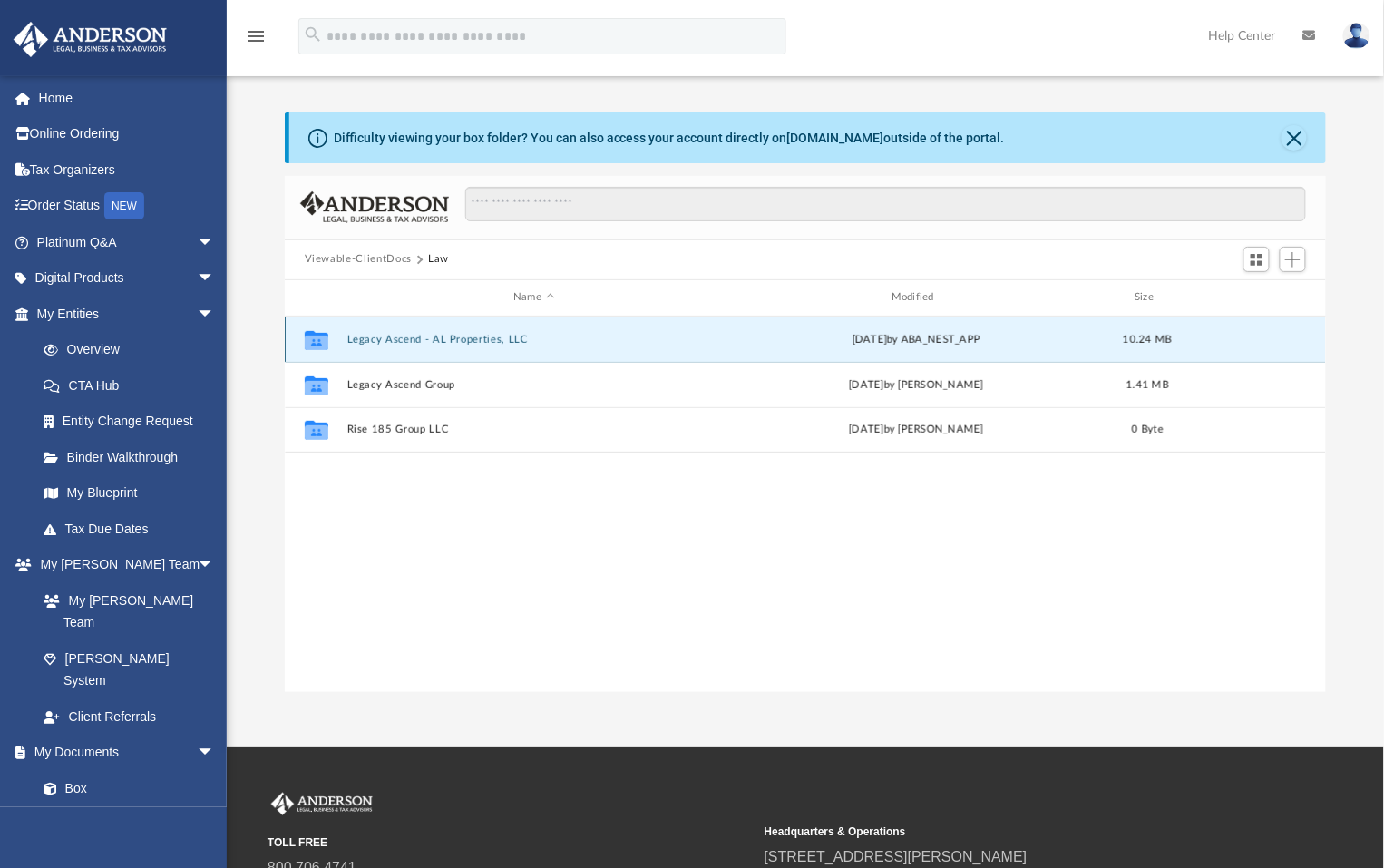
click at [387, 334] on button "Legacy Ascend - AL Properties, LLC" at bounding box center [533, 339] width 375 height 12
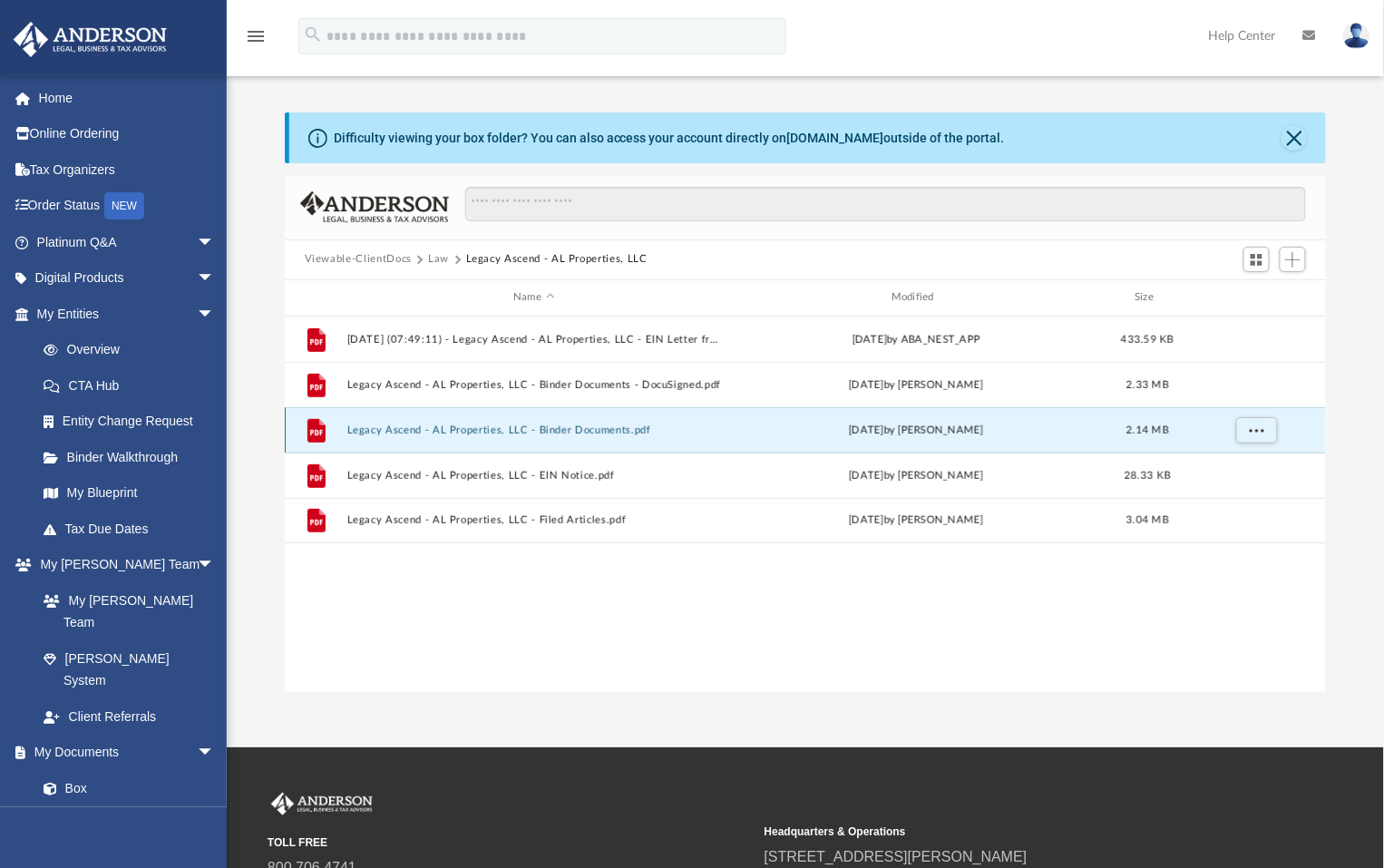
click at [431, 433] on button "Legacy Ascend - AL Properties, LLC - Binder Documents.pdf" at bounding box center [533, 429] width 375 height 12
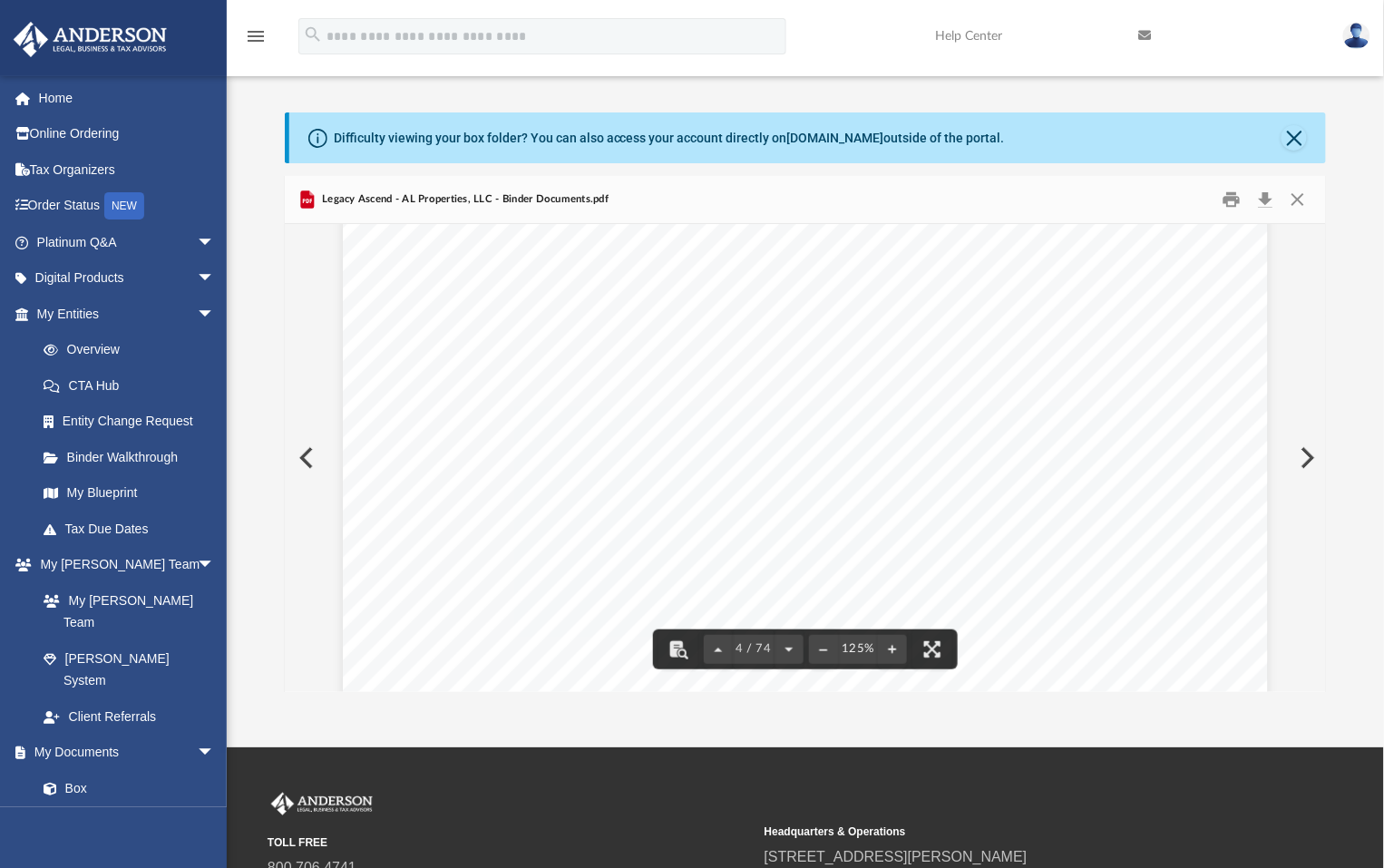
scroll to position [4146, 0]
click at [658, 379] on span "here" at bounding box center [670, 380] width 28 height 17
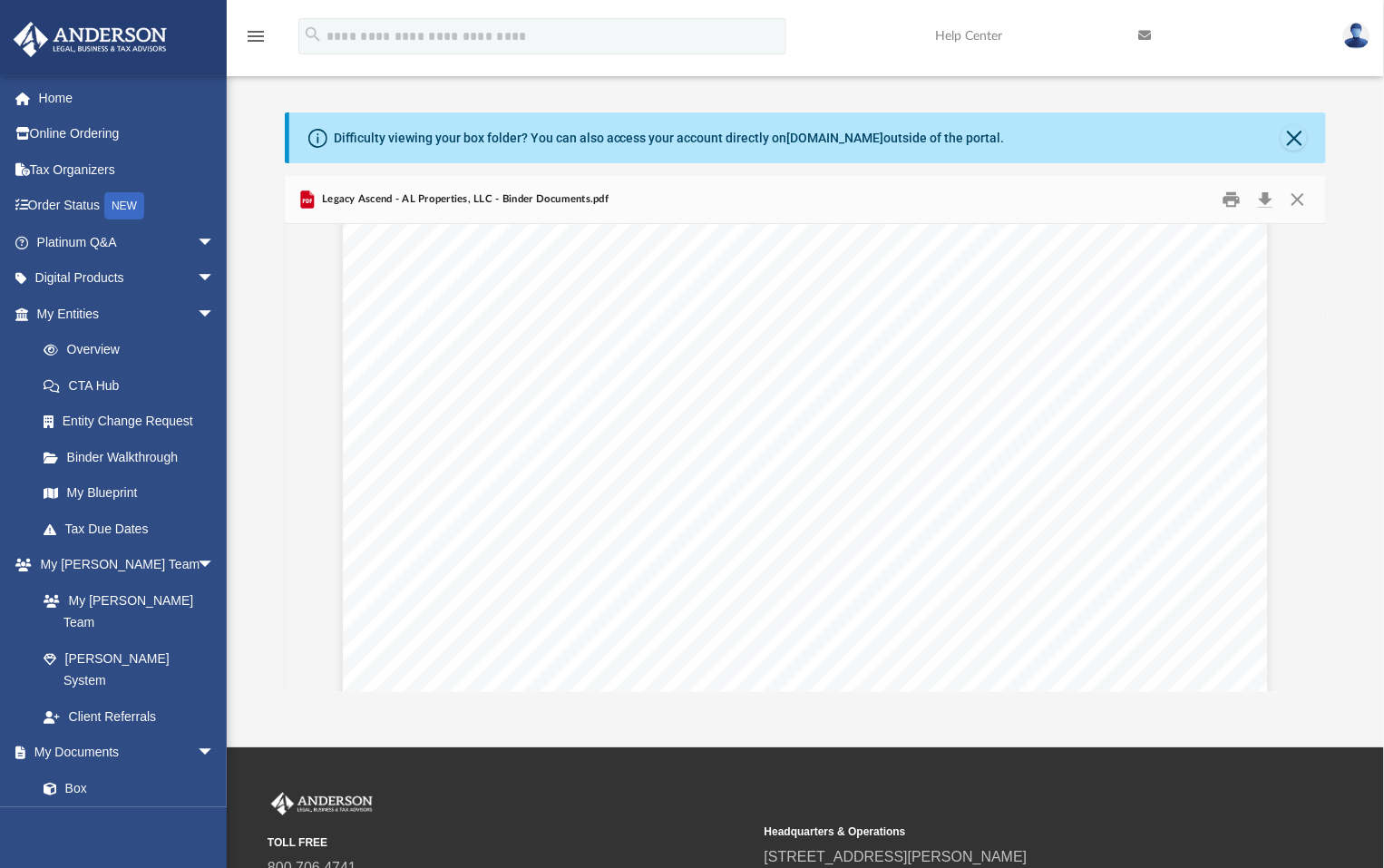
click at [658, 379] on span "here" at bounding box center [670, 380] width 28 height 17
drag, startPoint x: 658, startPoint y: 379, endPoint x: 722, endPoint y: 385, distance: 64.3
click at [722, 385] on div "Common Banking Account Questions Who will be the [PERSON_NAME] on the account? …" at bounding box center [806, 363] width 925 height 1197
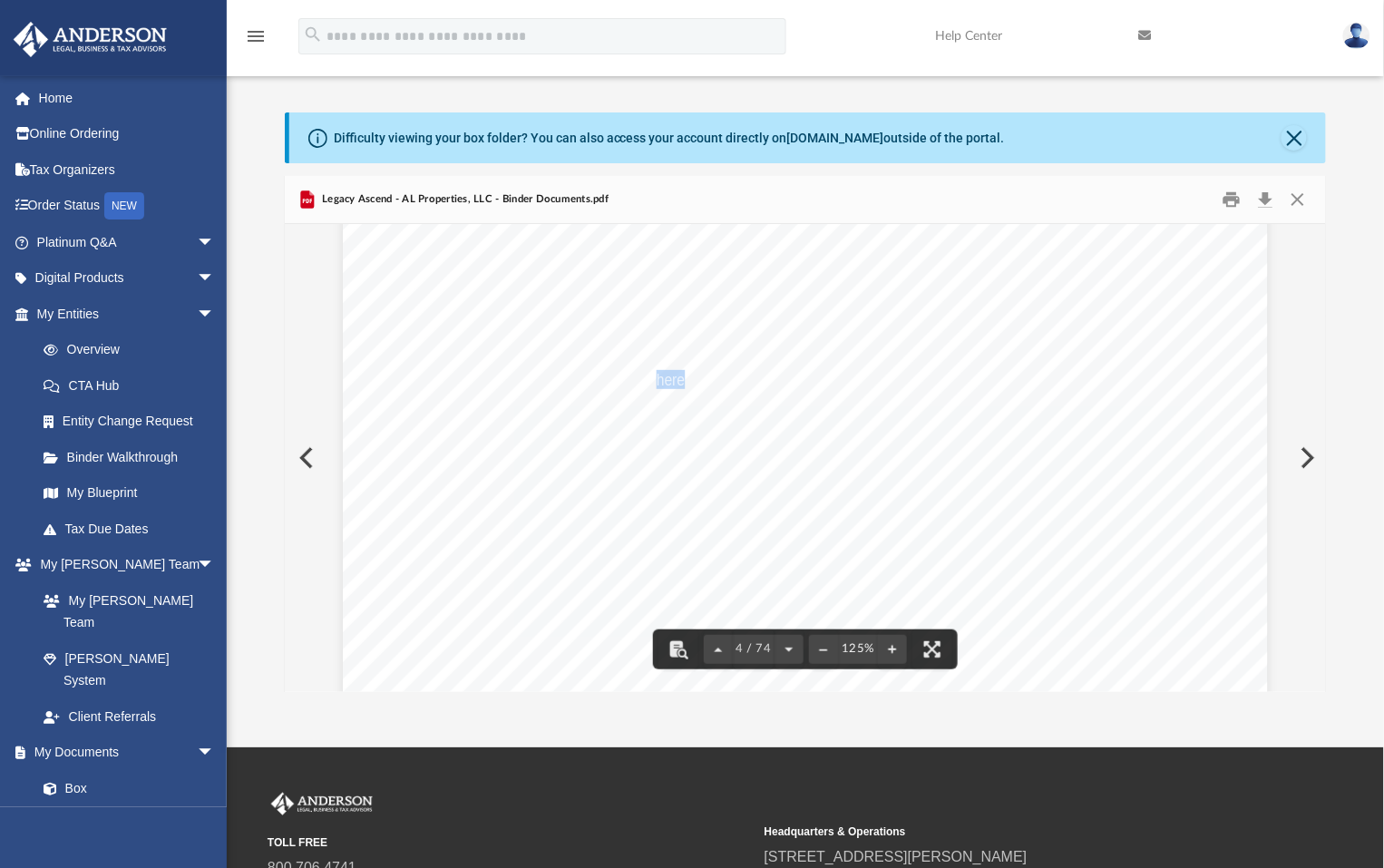
click at [666, 384] on span "here" at bounding box center [670, 380] width 28 height 17
click at [689, 383] on div "Common Banking Account Questions Who will be the [PERSON_NAME] on the account? …" at bounding box center [806, 363] width 925 height 1197
click at [711, 392] on div "Common Banking Account Questions Who will be the [PERSON_NAME] on the account? …" at bounding box center [806, 363] width 925 height 1197
click at [668, 383] on span "here" at bounding box center [670, 380] width 28 height 17
click at [695, 384] on div "Common Banking Account Questions Who will be the [PERSON_NAME] on the account? …" at bounding box center [806, 363] width 925 height 1197
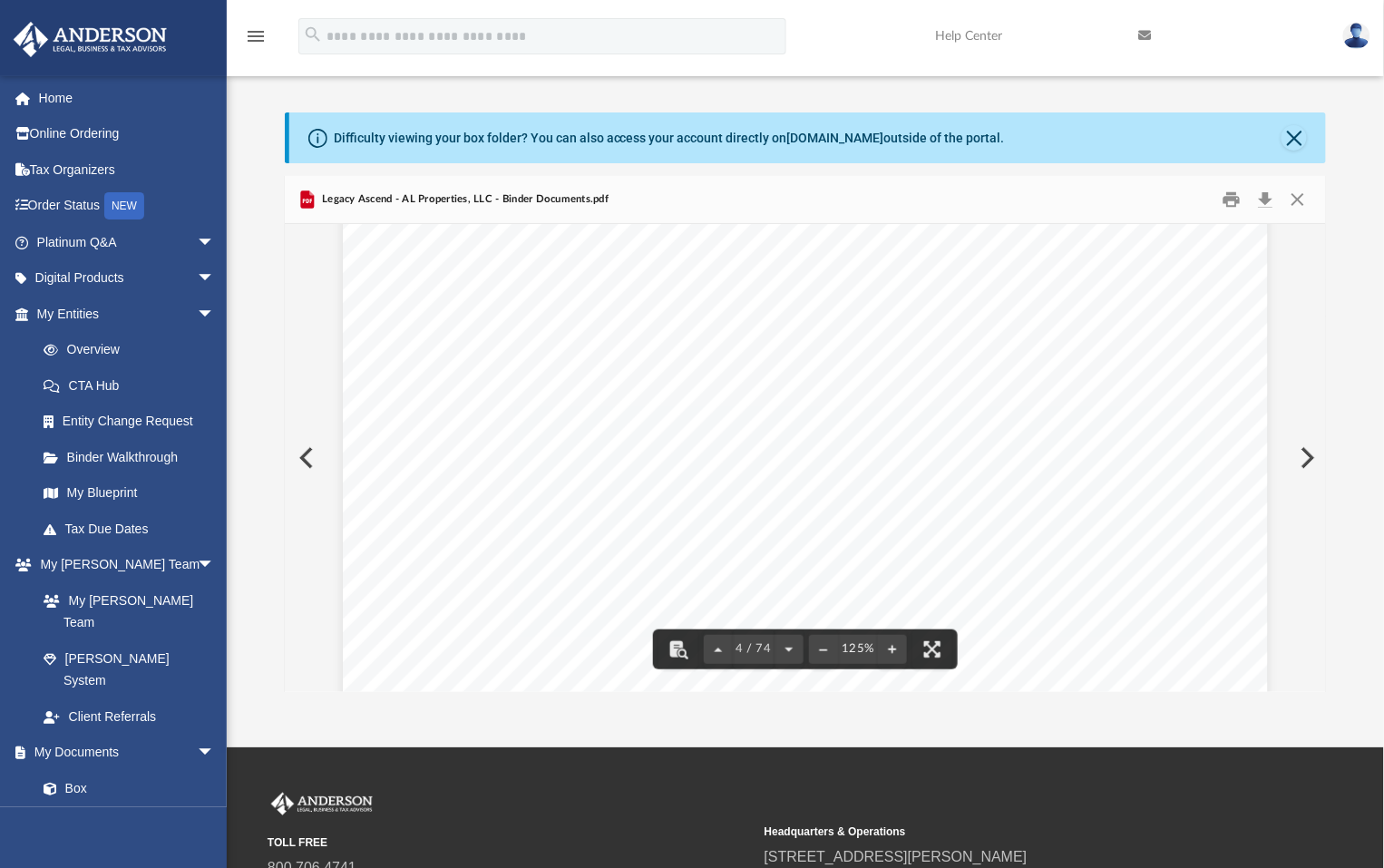
click at [955, 475] on span "this page" at bounding box center [981, 475] width 60 height 17
drag, startPoint x: 955, startPoint y: 475, endPoint x: 903, endPoint y: 495, distance: 55.7
click at [903, 495] on span "Revenue’s website. The name of the form is BPT-IN with Calculations." at bounding box center [692, 494] width 480 height 17
click at [961, 510] on div "Common Banking Account Questions Who will be the [PERSON_NAME] on the account? …" at bounding box center [806, 363] width 925 height 1197
